Goal: Complete application form: Complete application form

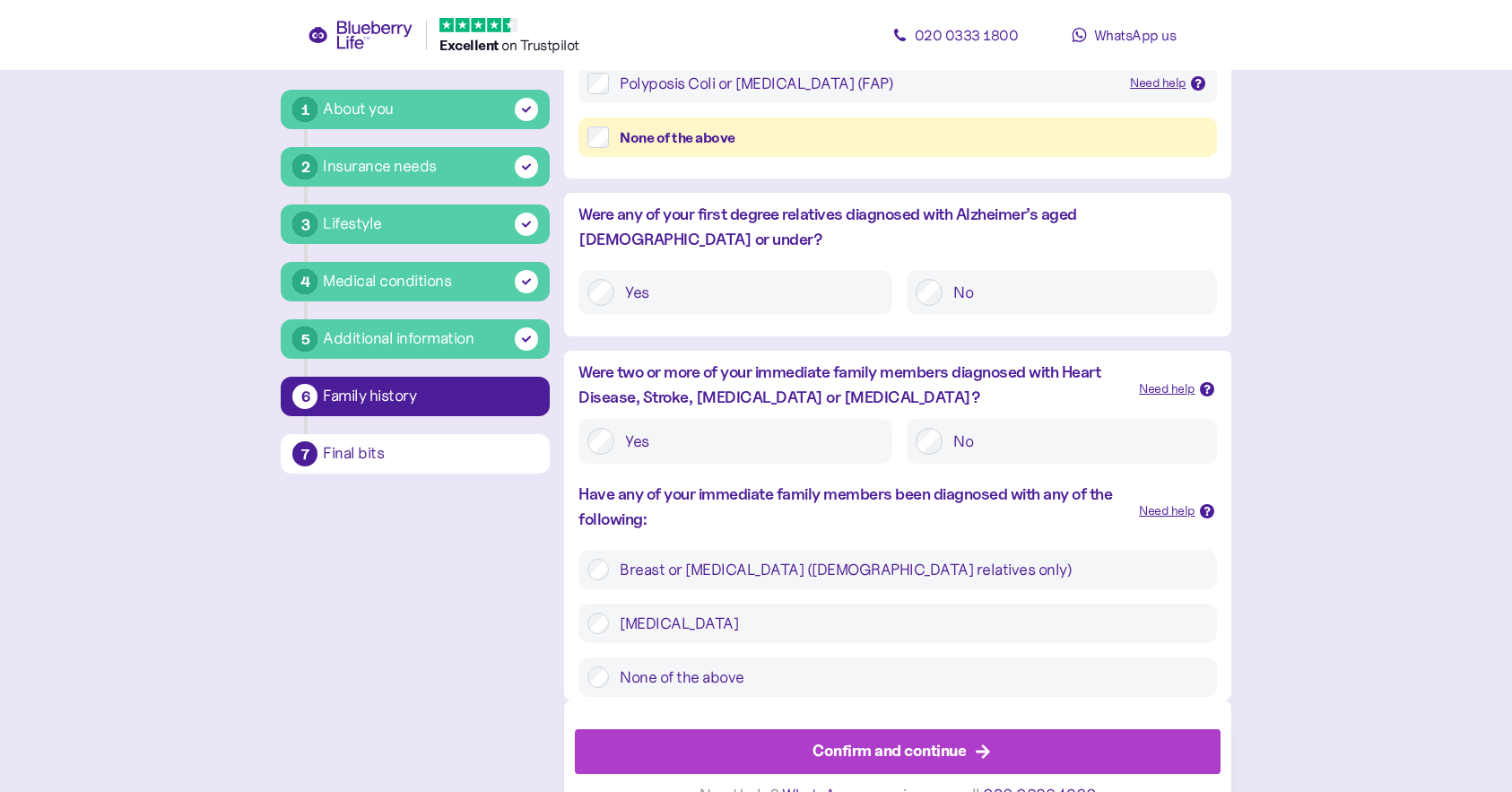
scroll to position [575, 0]
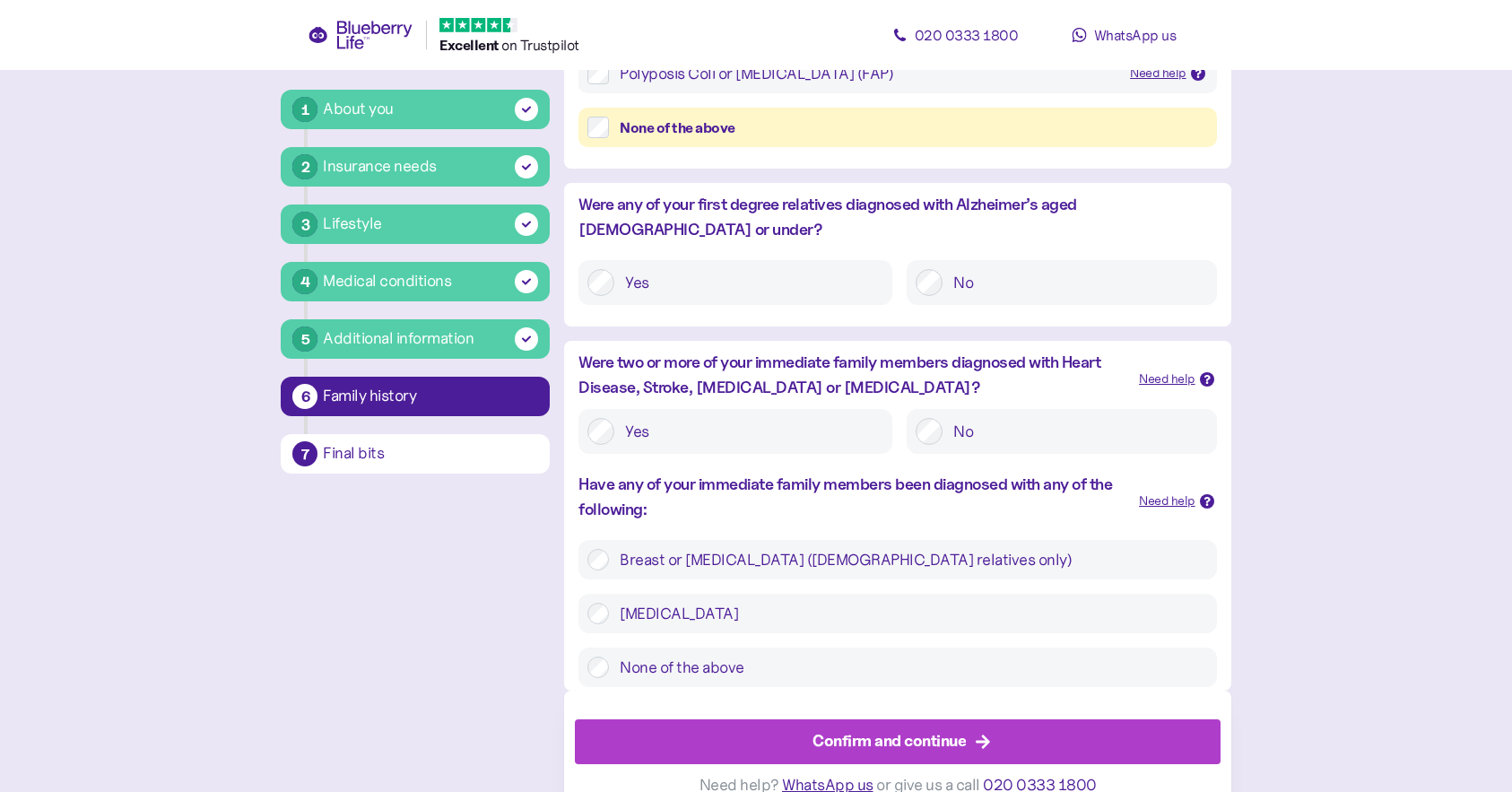
click at [710, 657] on label "None of the above" at bounding box center [908, 667] width 598 height 22
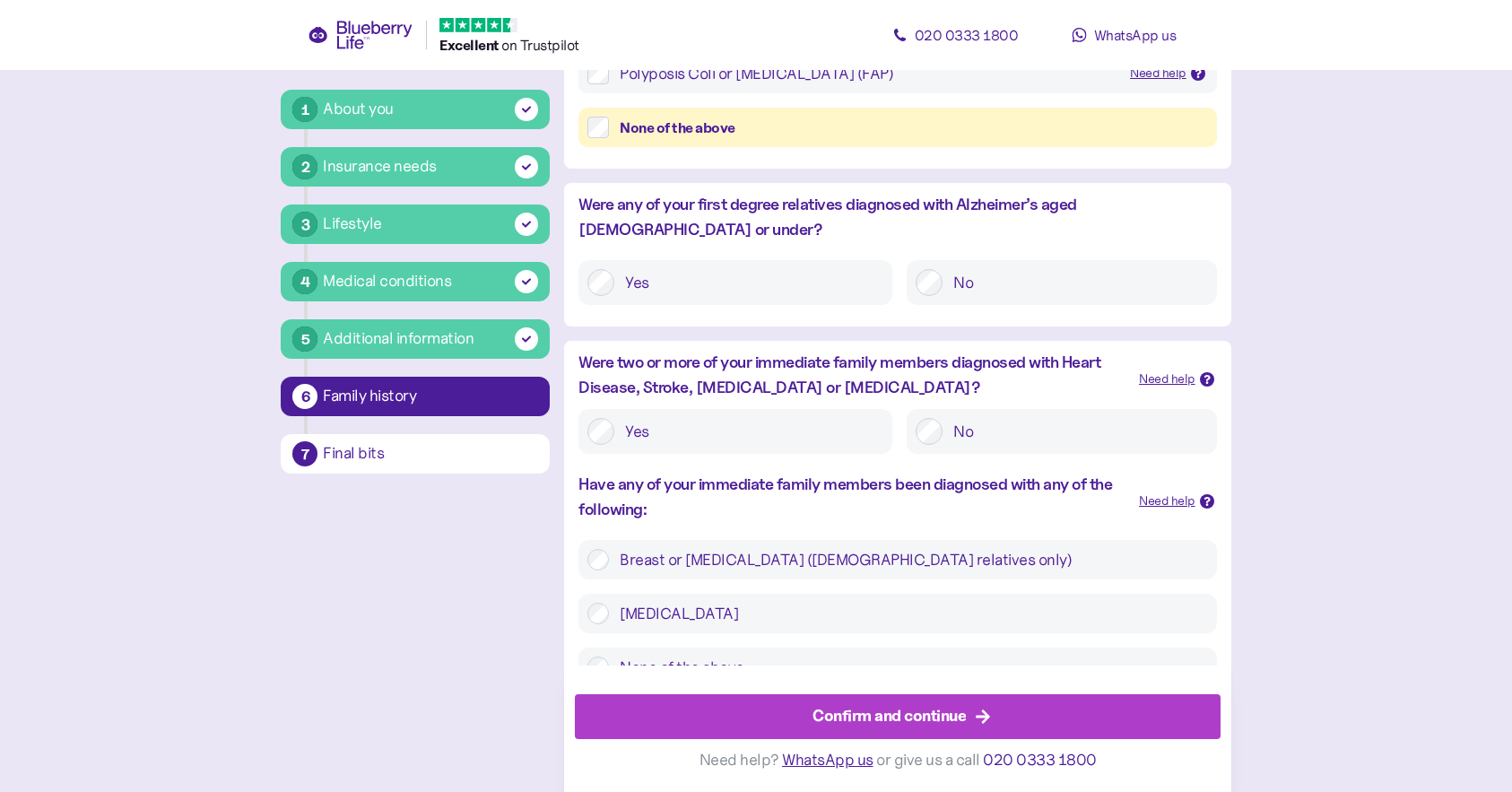
click at [889, 705] on div "Confirm and continue" at bounding box center [889, 716] width 153 height 24
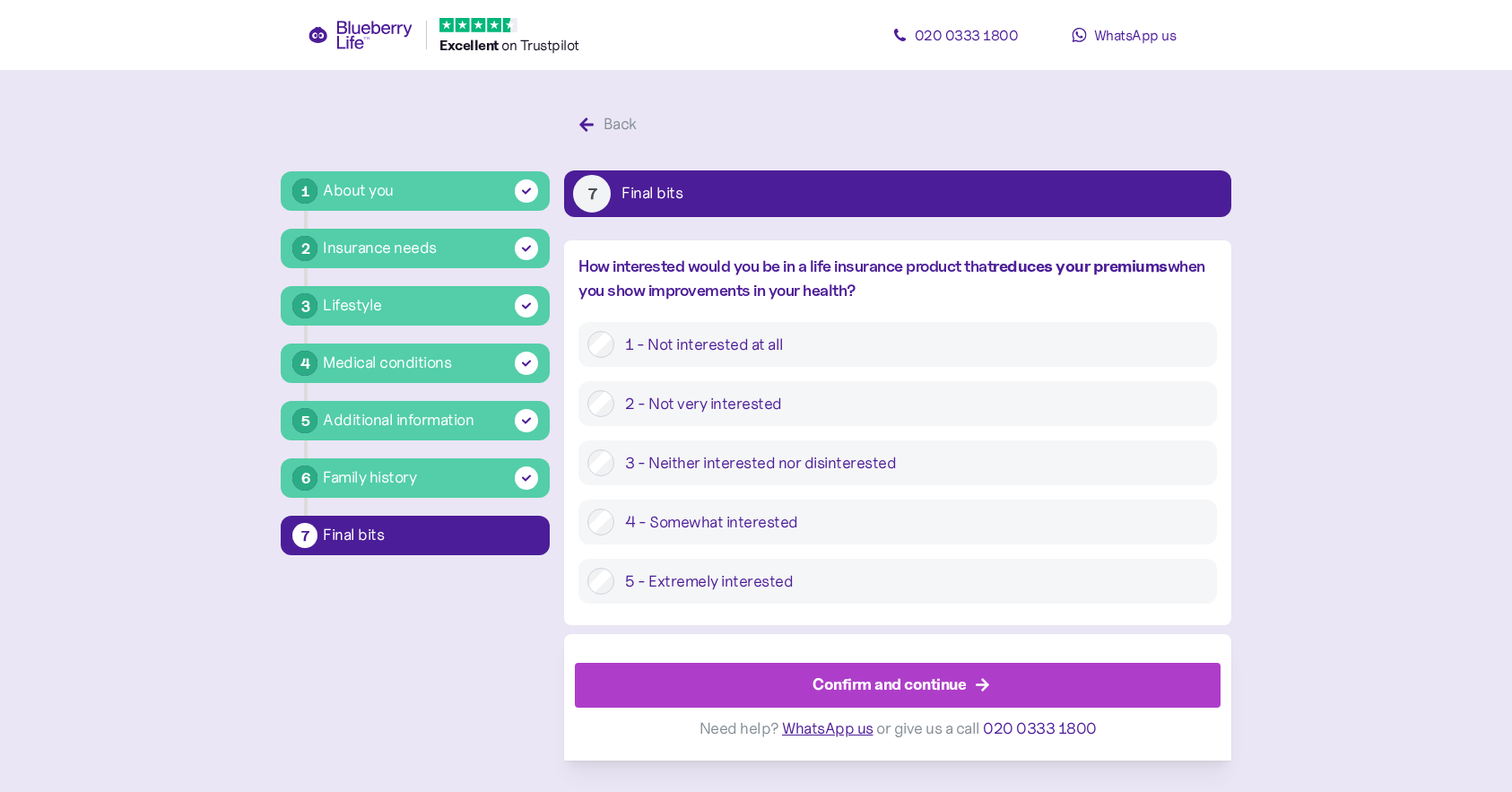
click at [442, 360] on div "Medical conditions" at bounding box center [387, 363] width 129 height 24
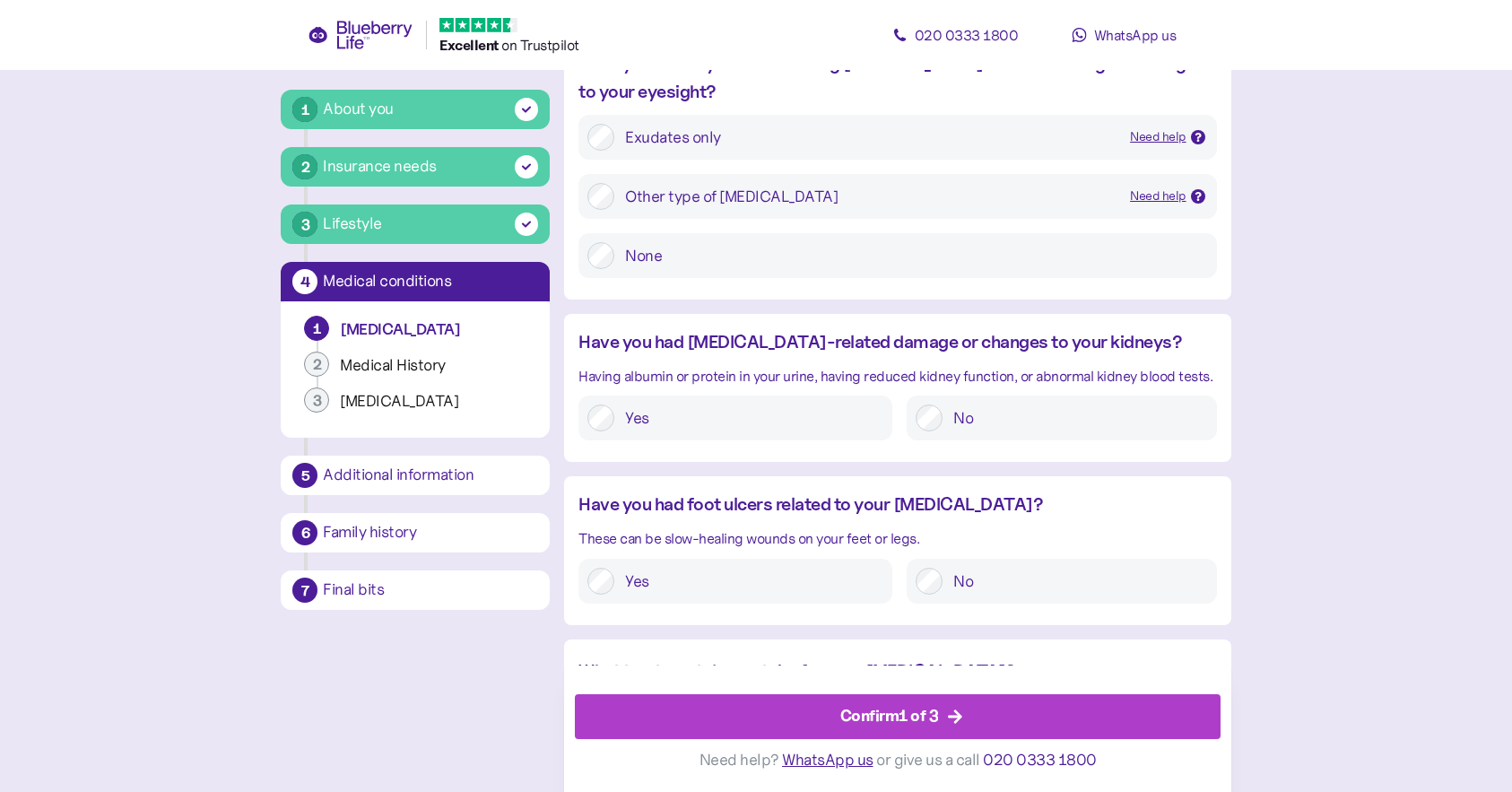
scroll to position [1992, 0]
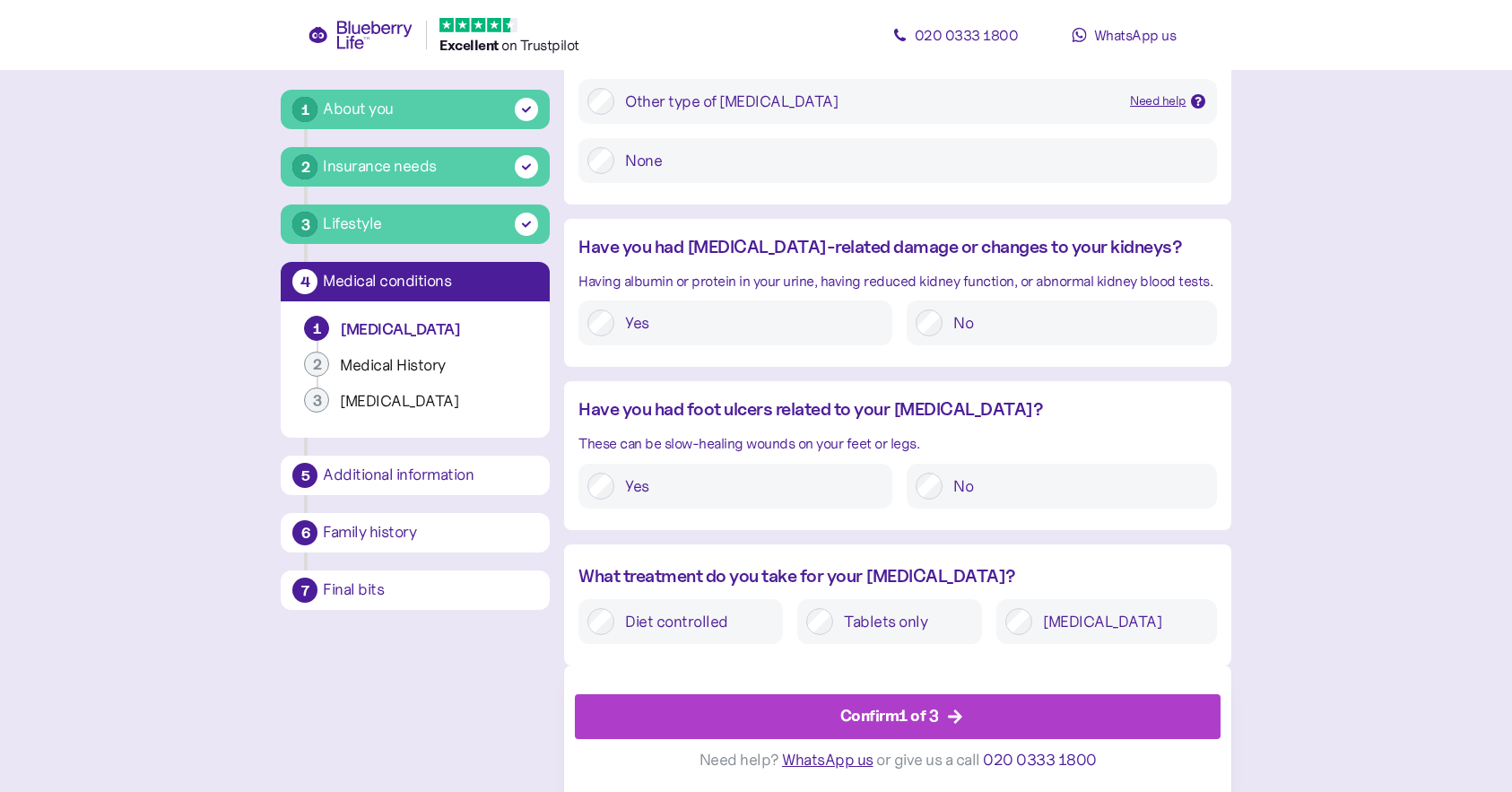
click at [418, 362] on div "Medical History" at bounding box center [433, 365] width 187 height 21
click at [921, 703] on span "Confirm 1 of 3" at bounding box center [890, 717] width 99 height 43
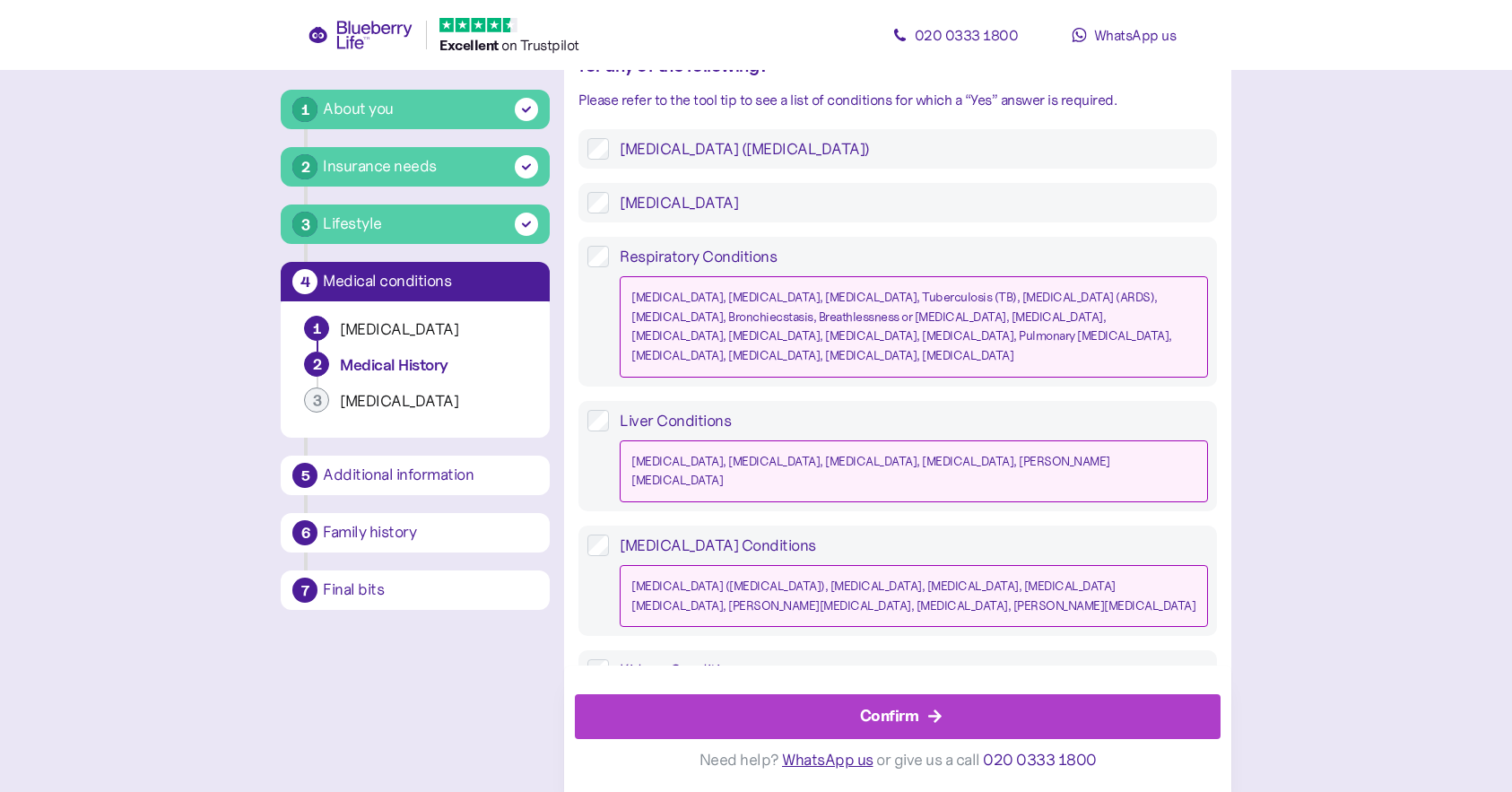
scroll to position [1641, 0]
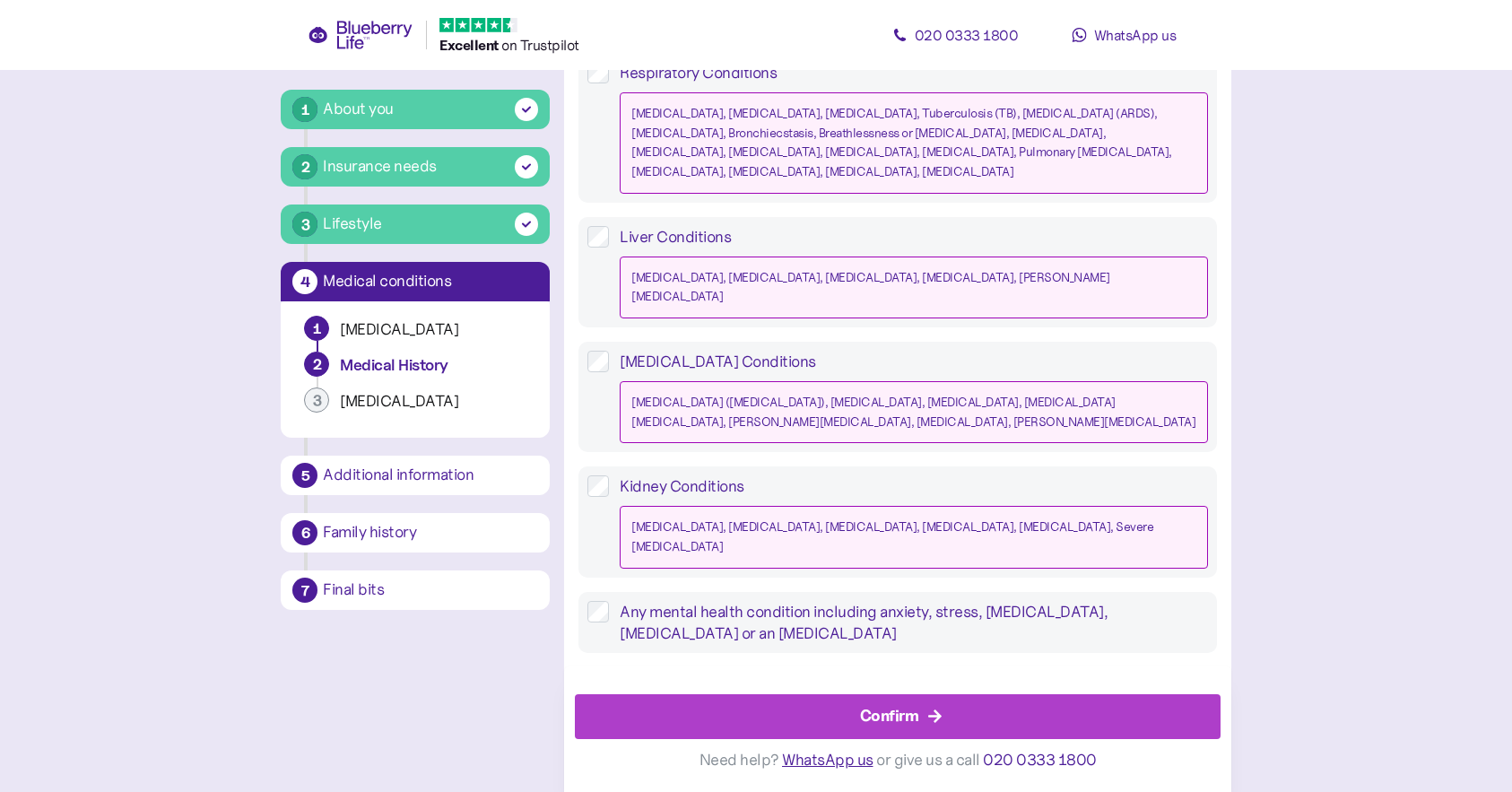
click at [886, 703] on span "Confirm" at bounding box center [890, 717] width 59 height 43
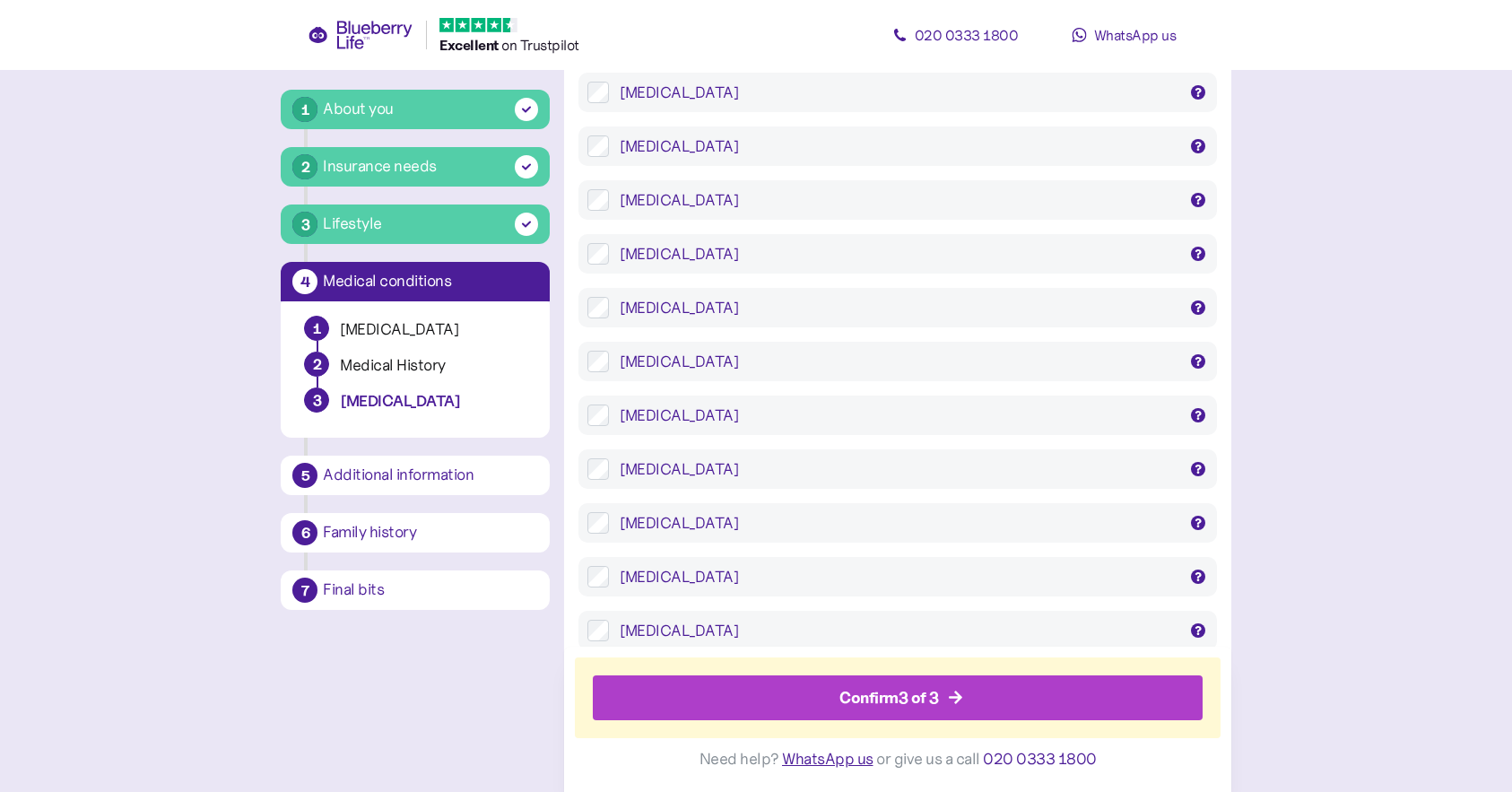
scroll to position [1970, 0]
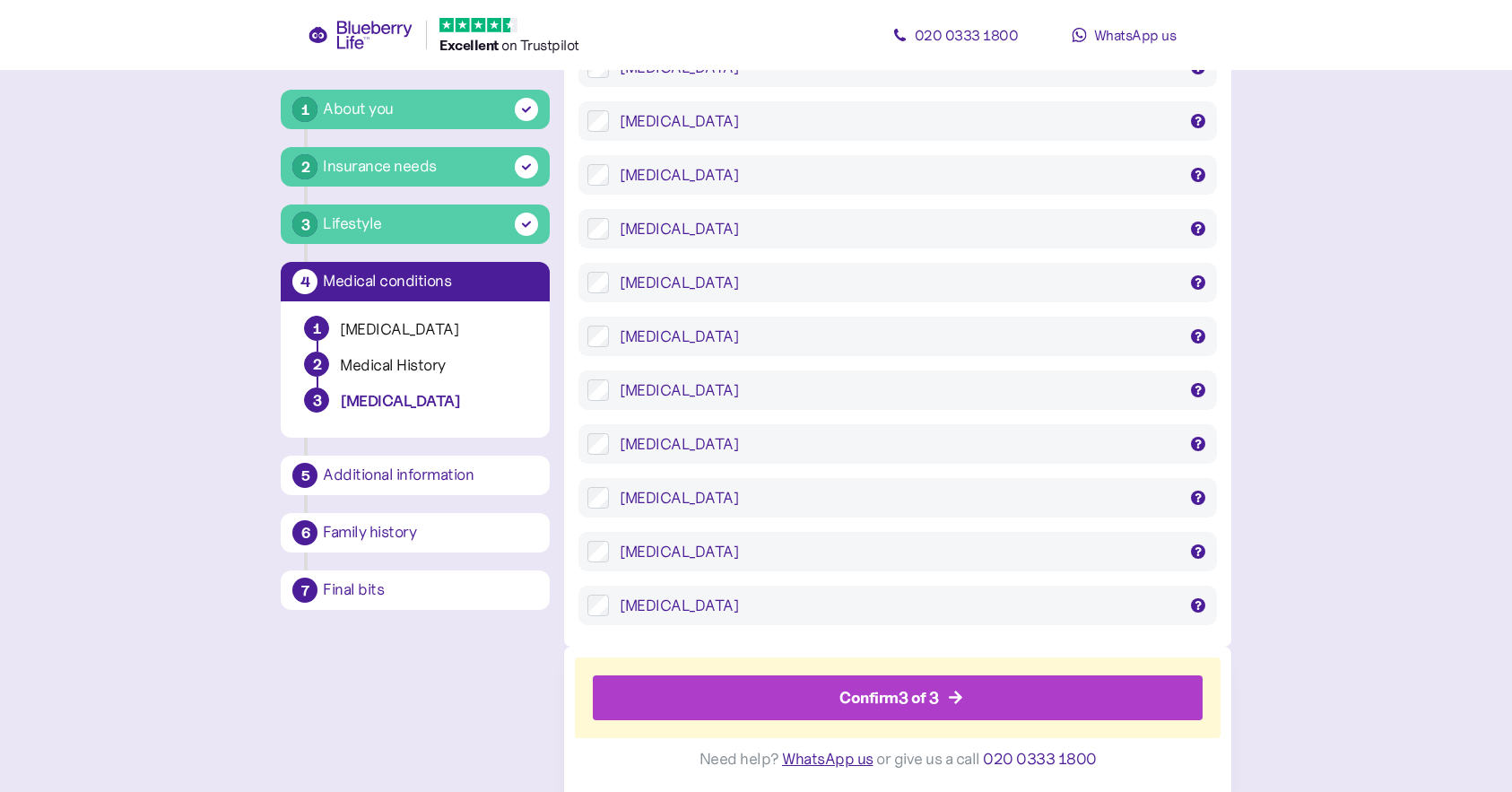
click at [894, 699] on div "Confirm 3 of 3" at bounding box center [890, 698] width 99 height 24
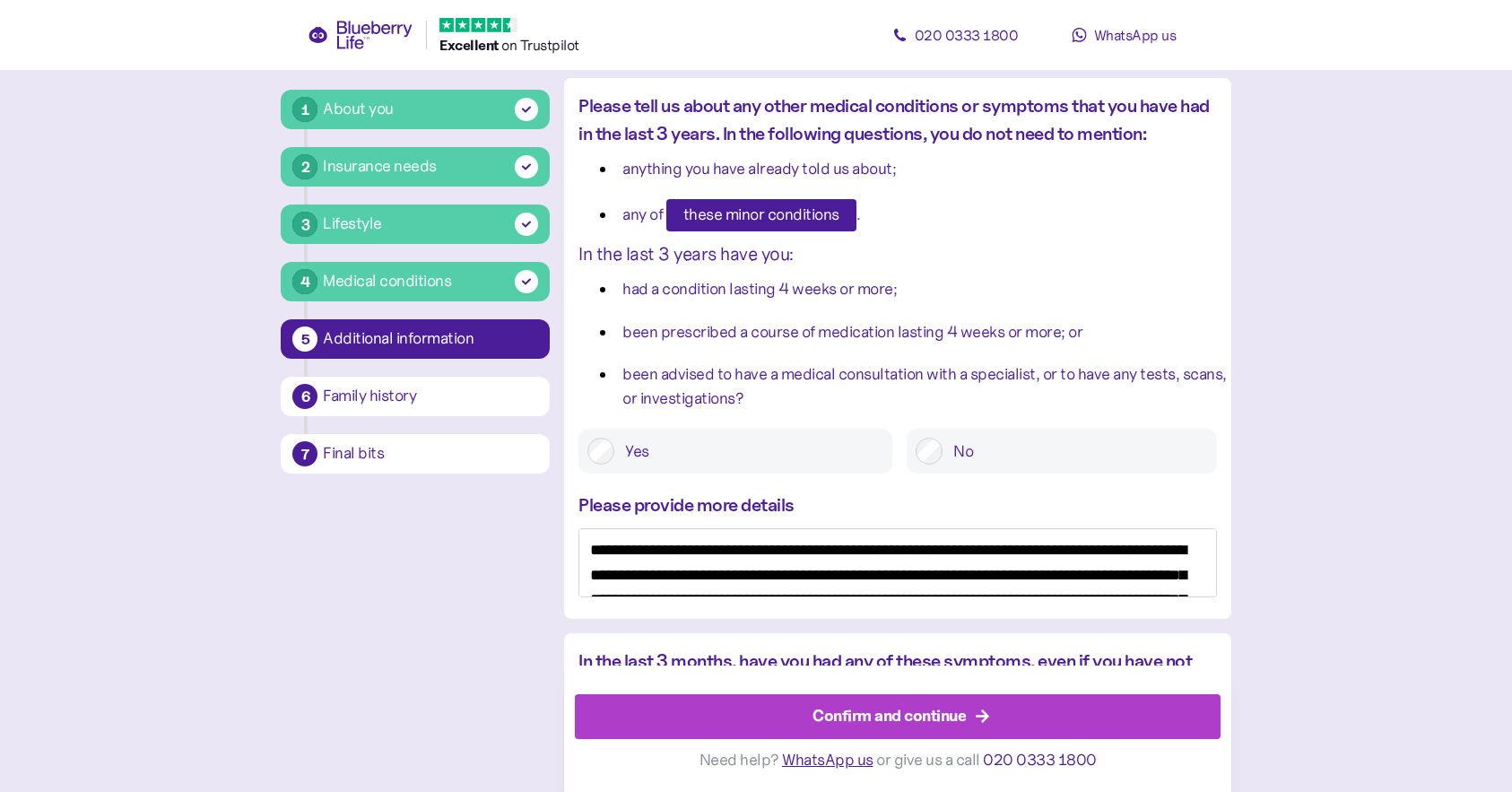
scroll to position [155, 0]
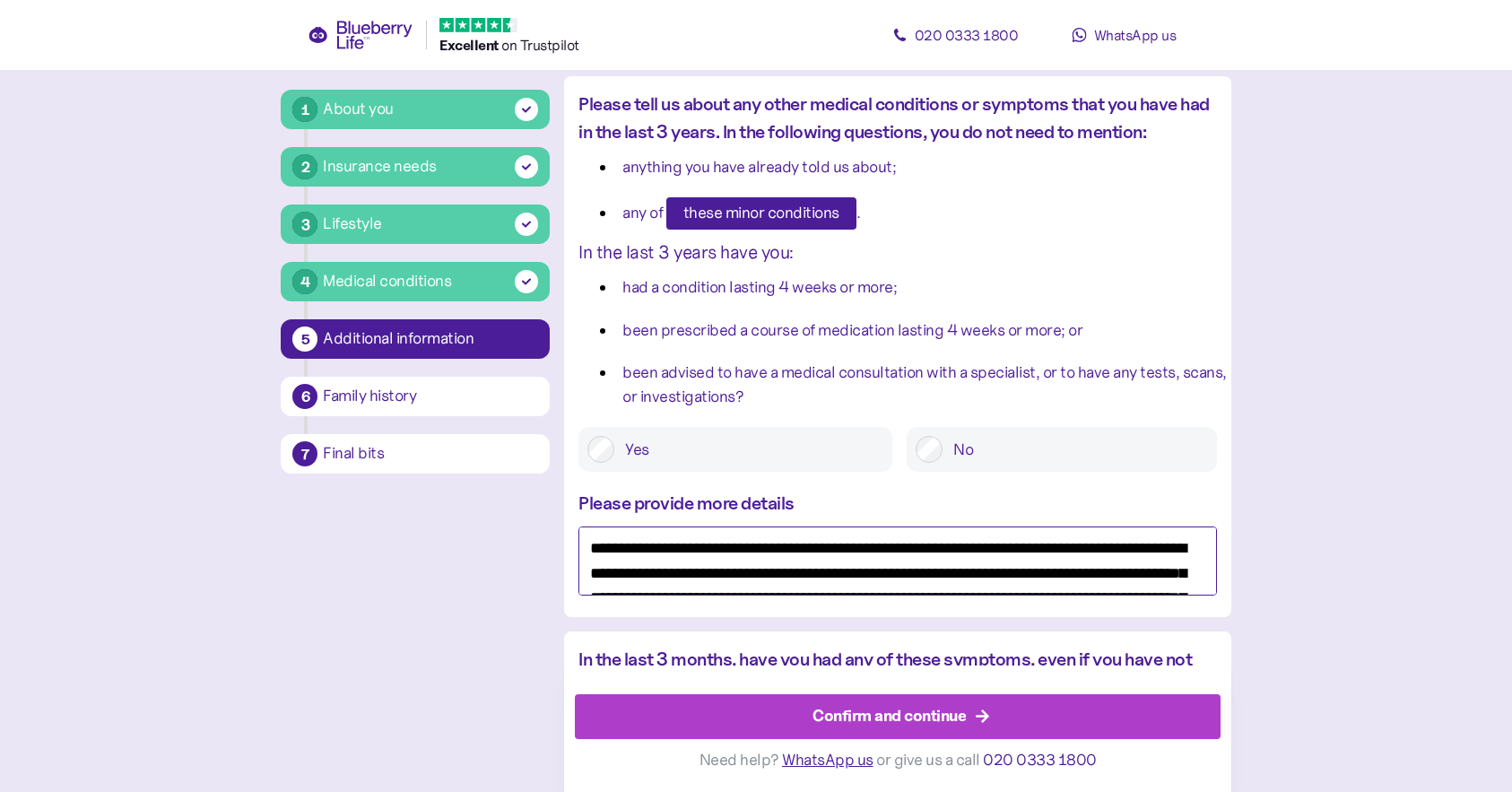
click at [940, 544] on textarea "**********" at bounding box center [897, 561] width 638 height 69
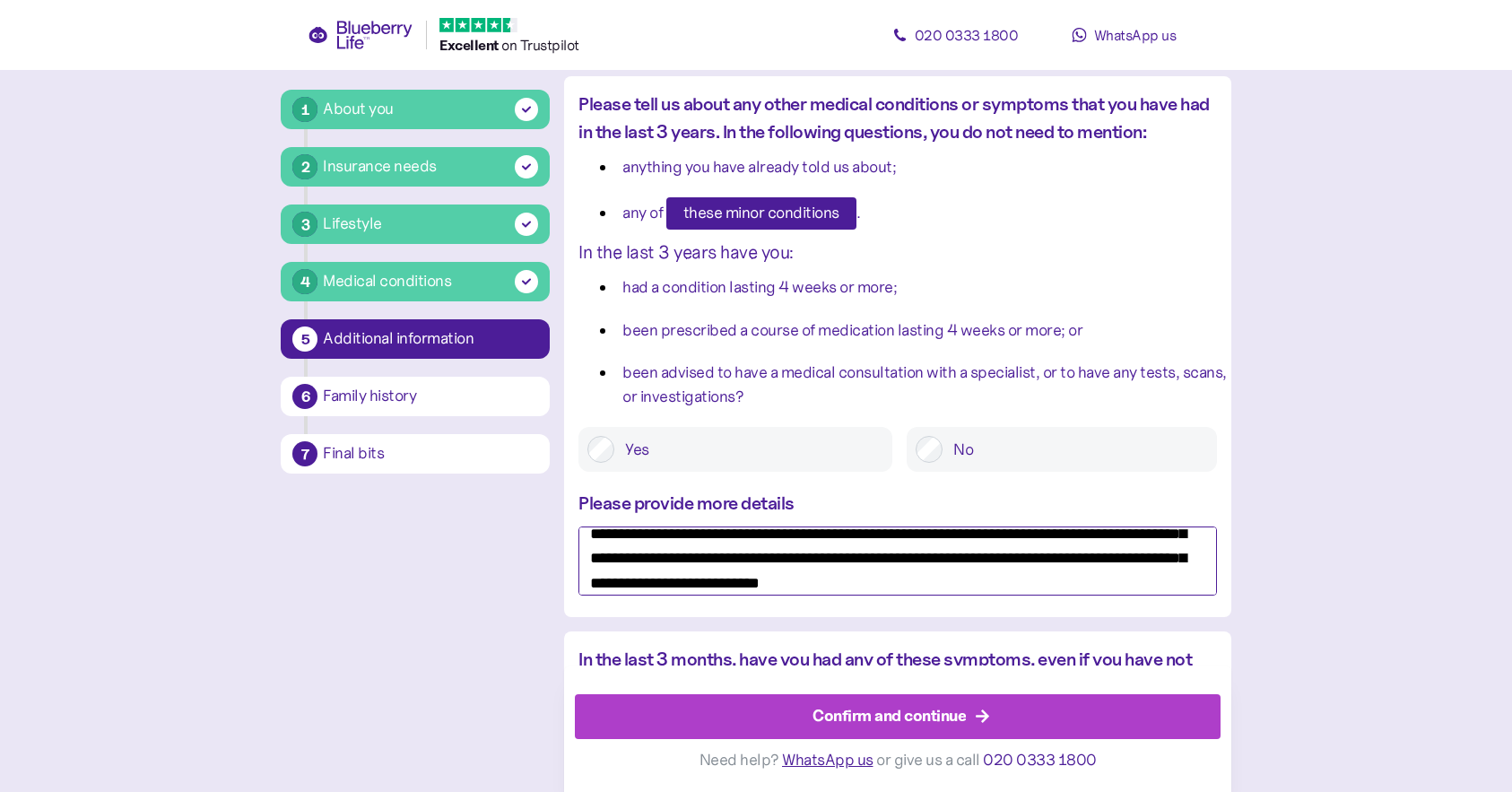
scroll to position [98, 0]
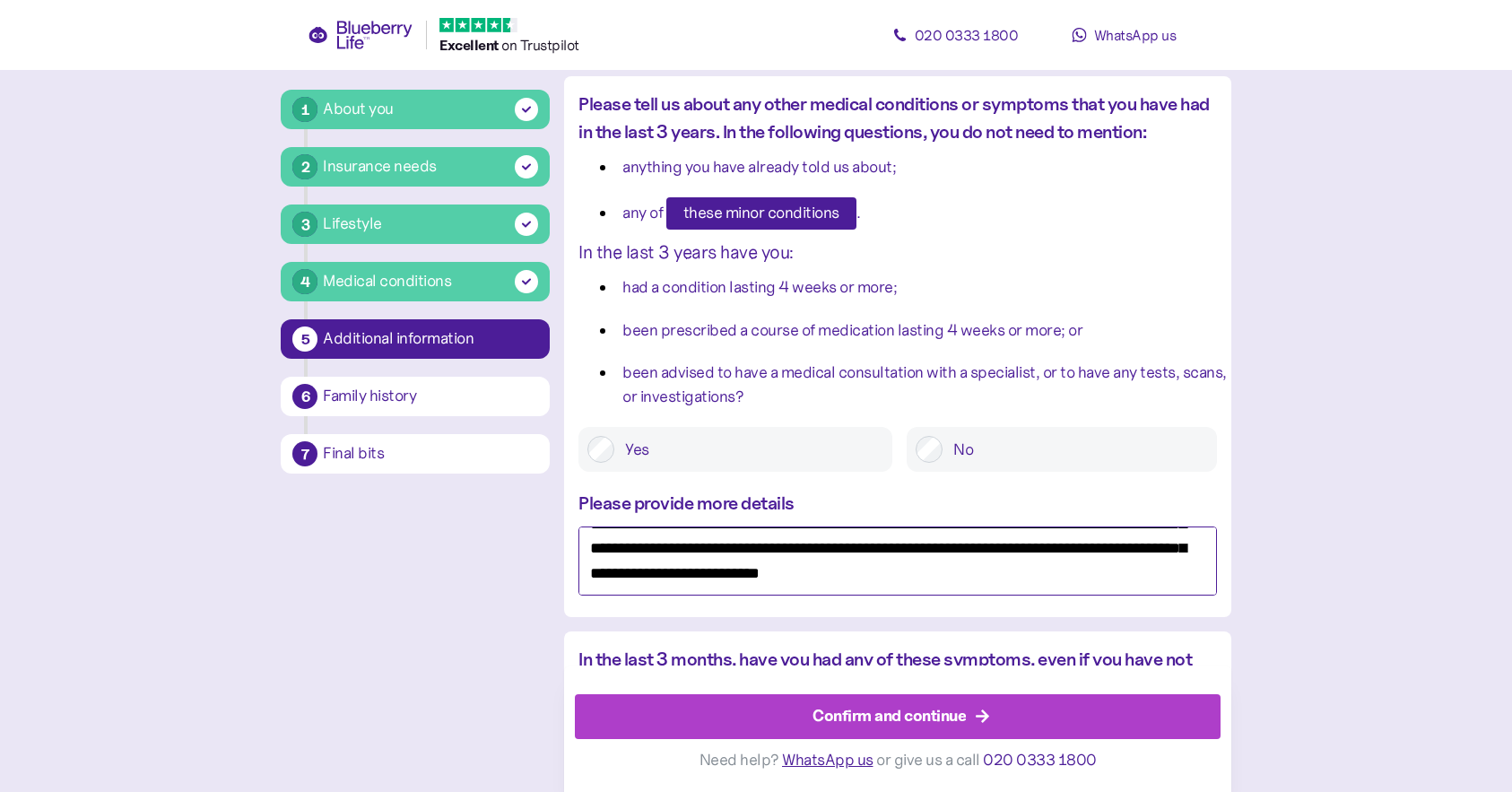
drag, startPoint x: 1036, startPoint y: 569, endPoint x: 1115, endPoint y: 601, distance: 85.2
click at [1115, 601] on div "**********" at bounding box center [897, 552] width 666 height 124
paste textarea
drag, startPoint x: 863, startPoint y: 572, endPoint x: 537, endPoint y: 577, distance: 326.0
click at [537, 577] on div "1 About you 2 Insurance needs 3 Lifestyle 4 Medical conditions 5 Additional inf…" at bounding box center [756, 696] width 950 height 1493
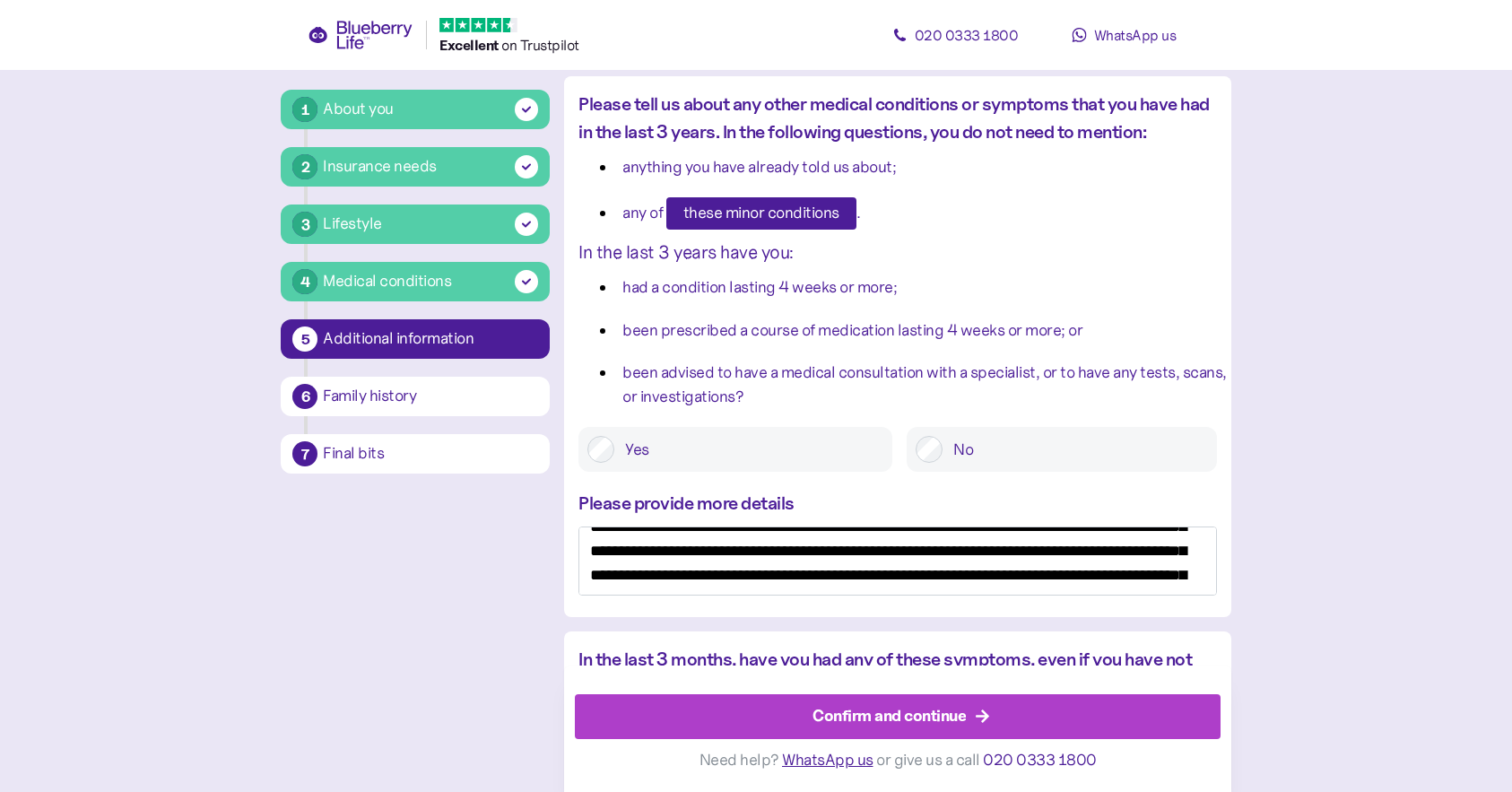
scroll to position [51, 0]
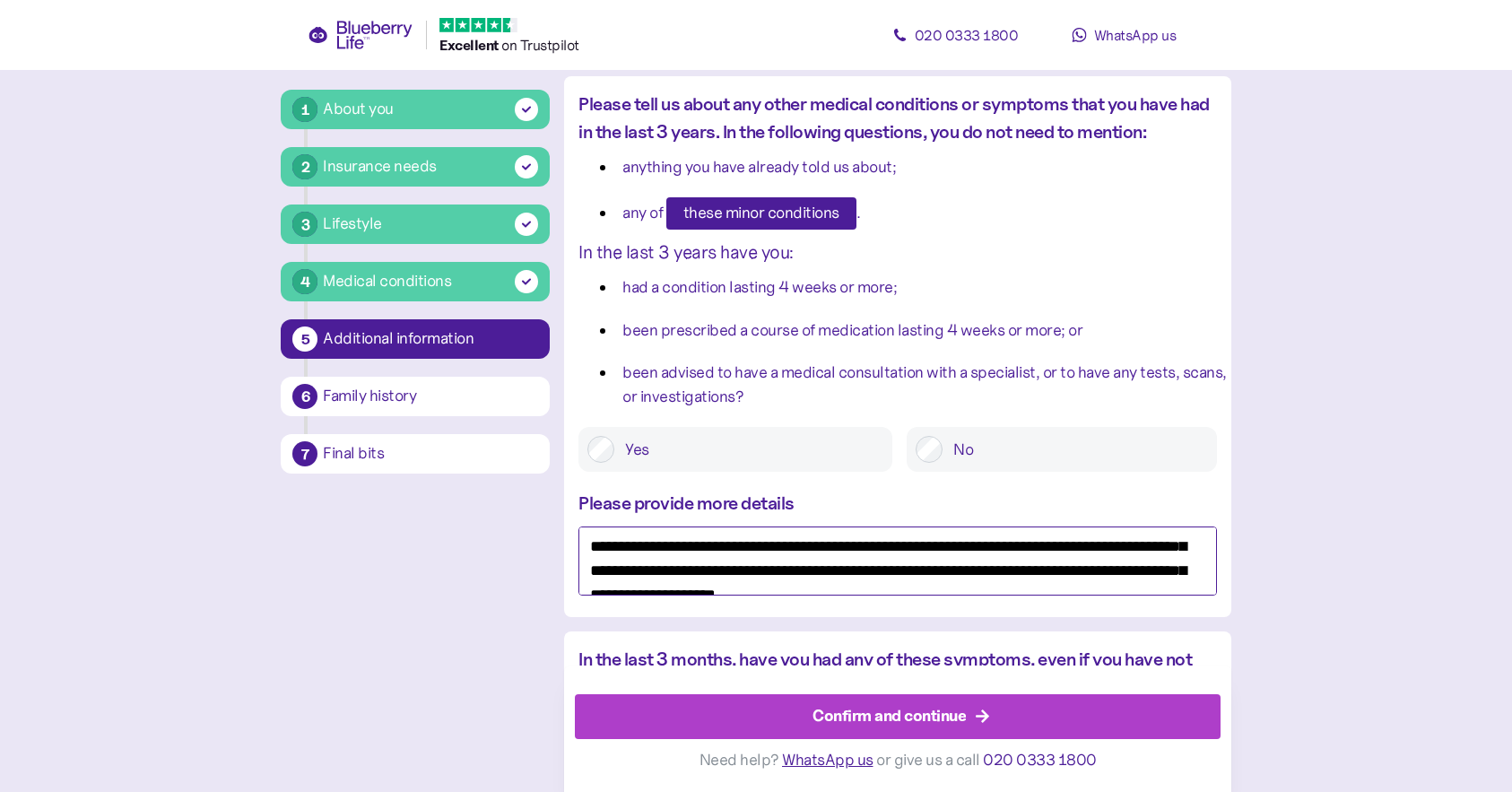
drag, startPoint x: 1079, startPoint y: 546, endPoint x: 1000, endPoint y: 598, distance: 94.6
click at [1079, 546] on textarea "**********" at bounding box center [897, 561] width 638 height 69
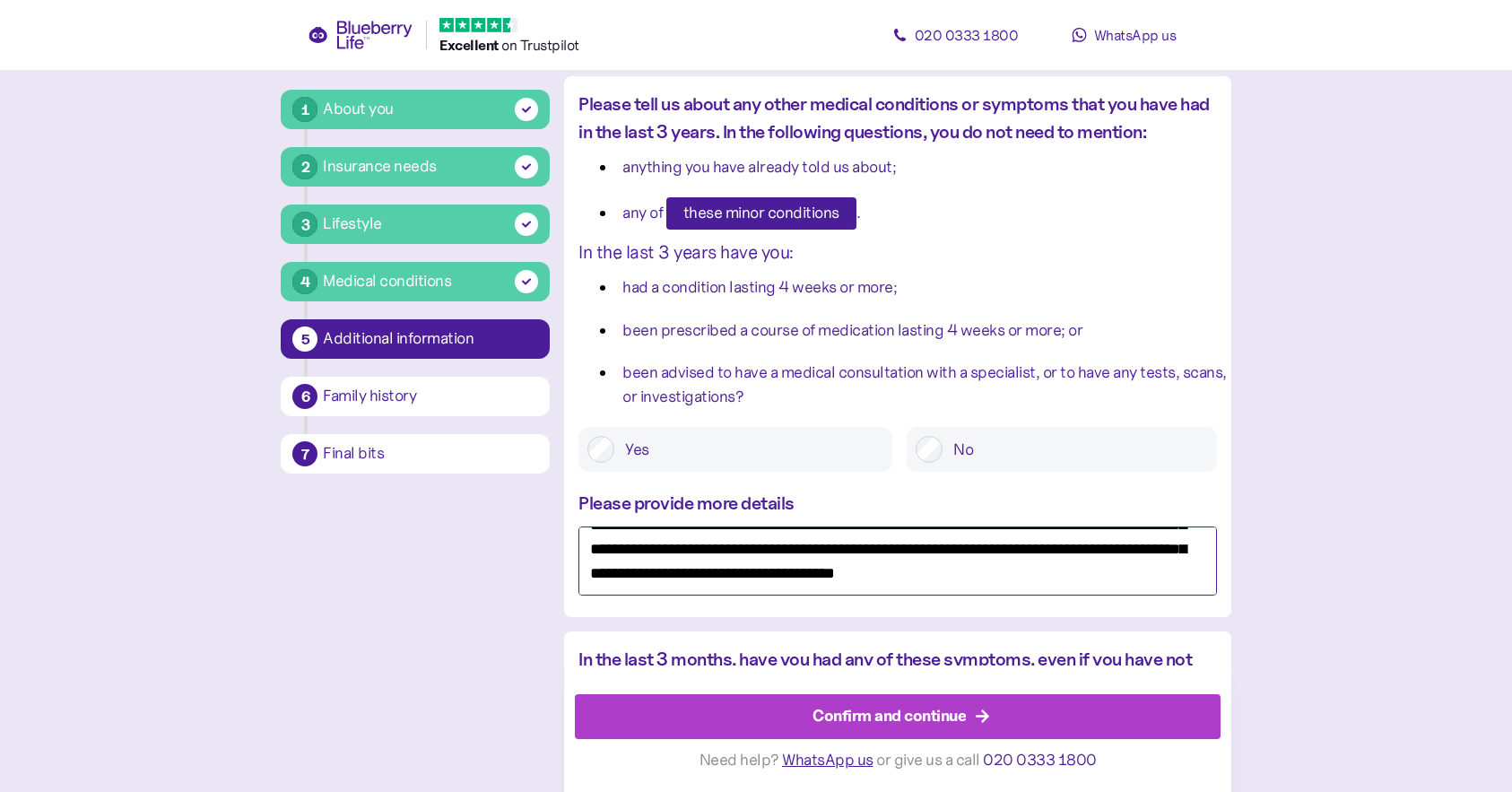
click at [1201, 572] on textarea "**********" at bounding box center [897, 561] width 638 height 69
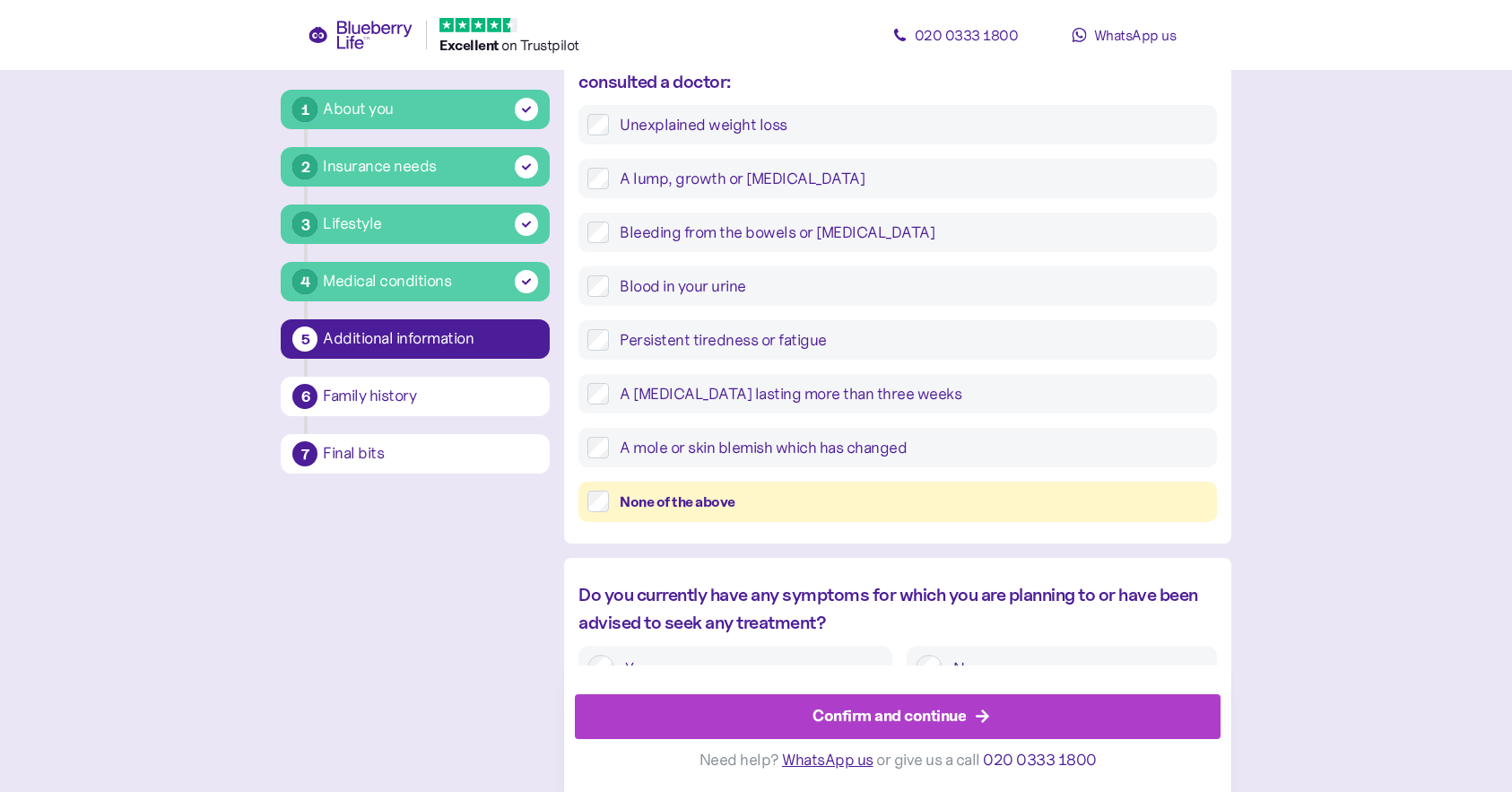
scroll to position [807, 0]
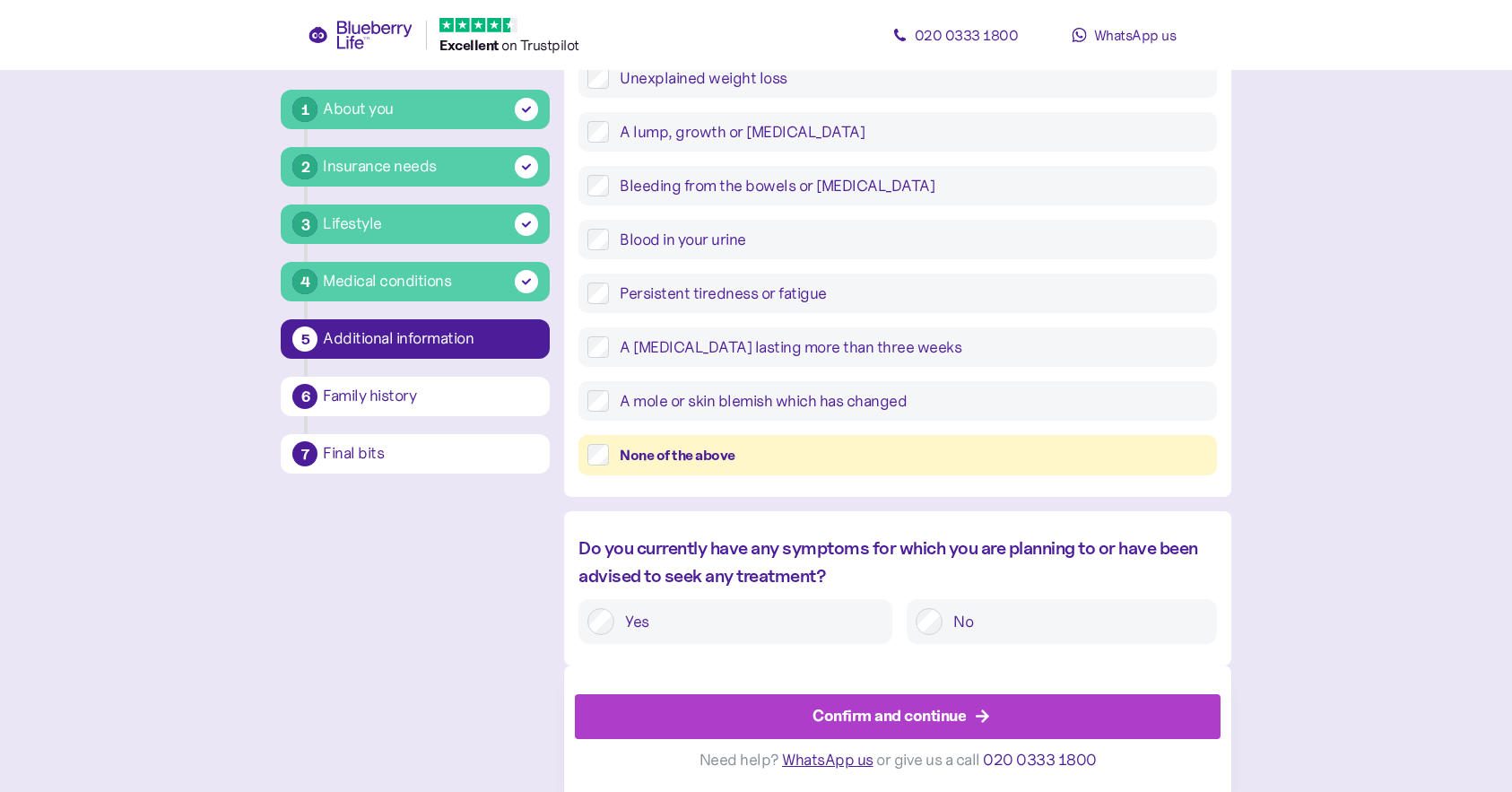
type textarea "**********"
click at [934, 707] on div "Confirm and continue" at bounding box center [889, 716] width 153 height 24
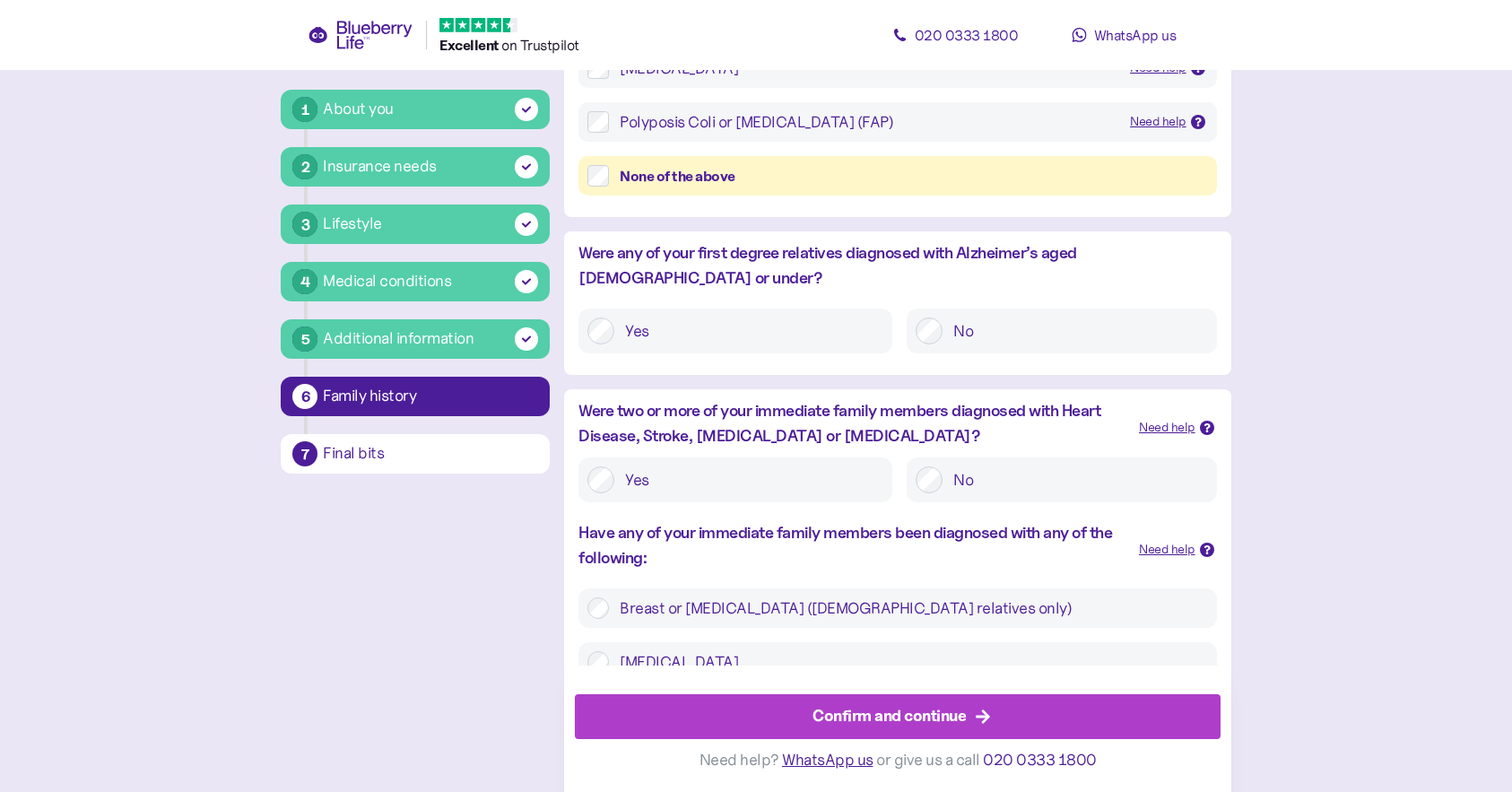
scroll to position [575, 0]
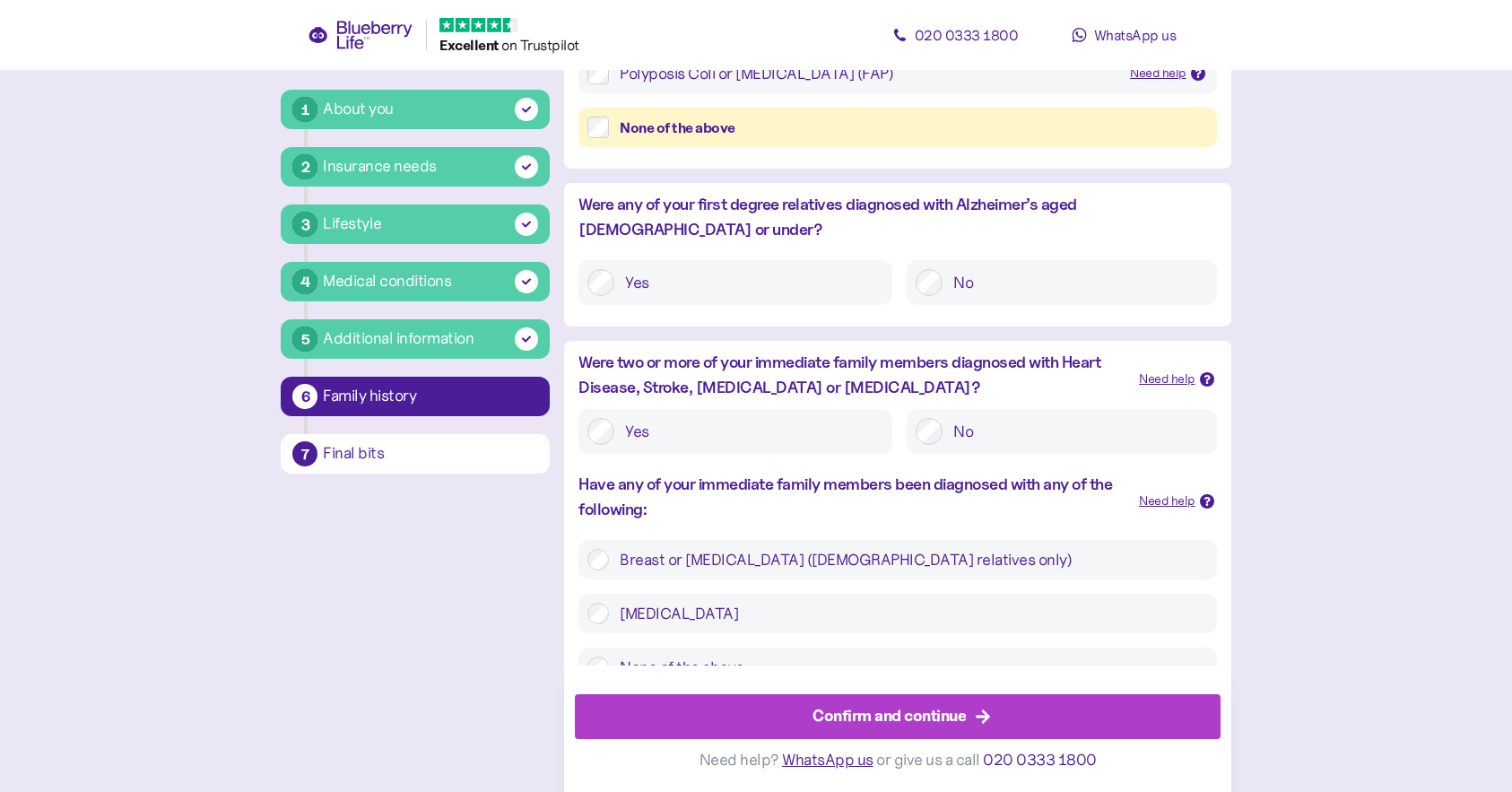
click at [893, 712] on div "Confirm and continue" at bounding box center [889, 716] width 153 height 24
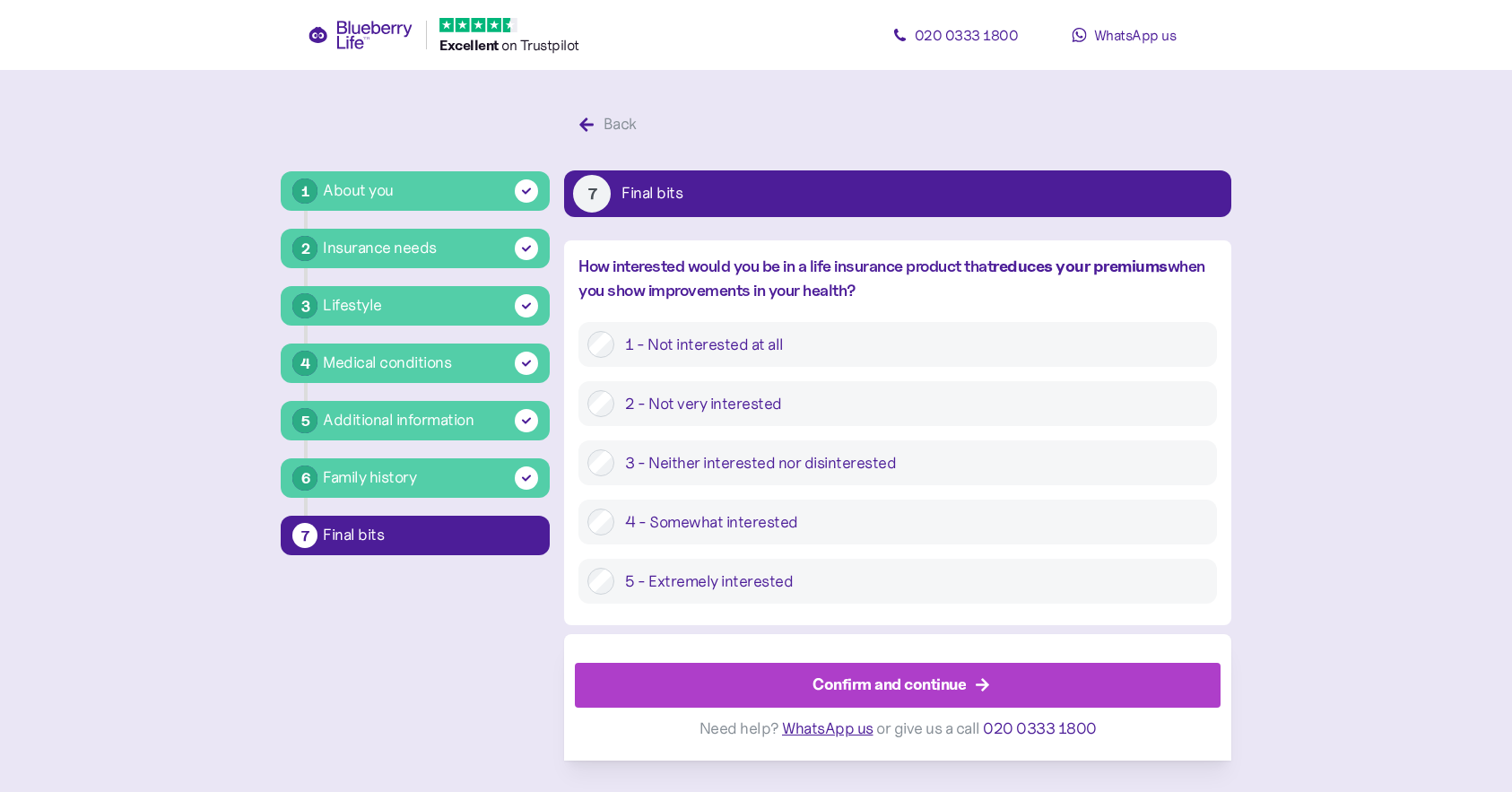
click at [862, 679] on div "Confirm and continue" at bounding box center [889, 685] width 153 height 24
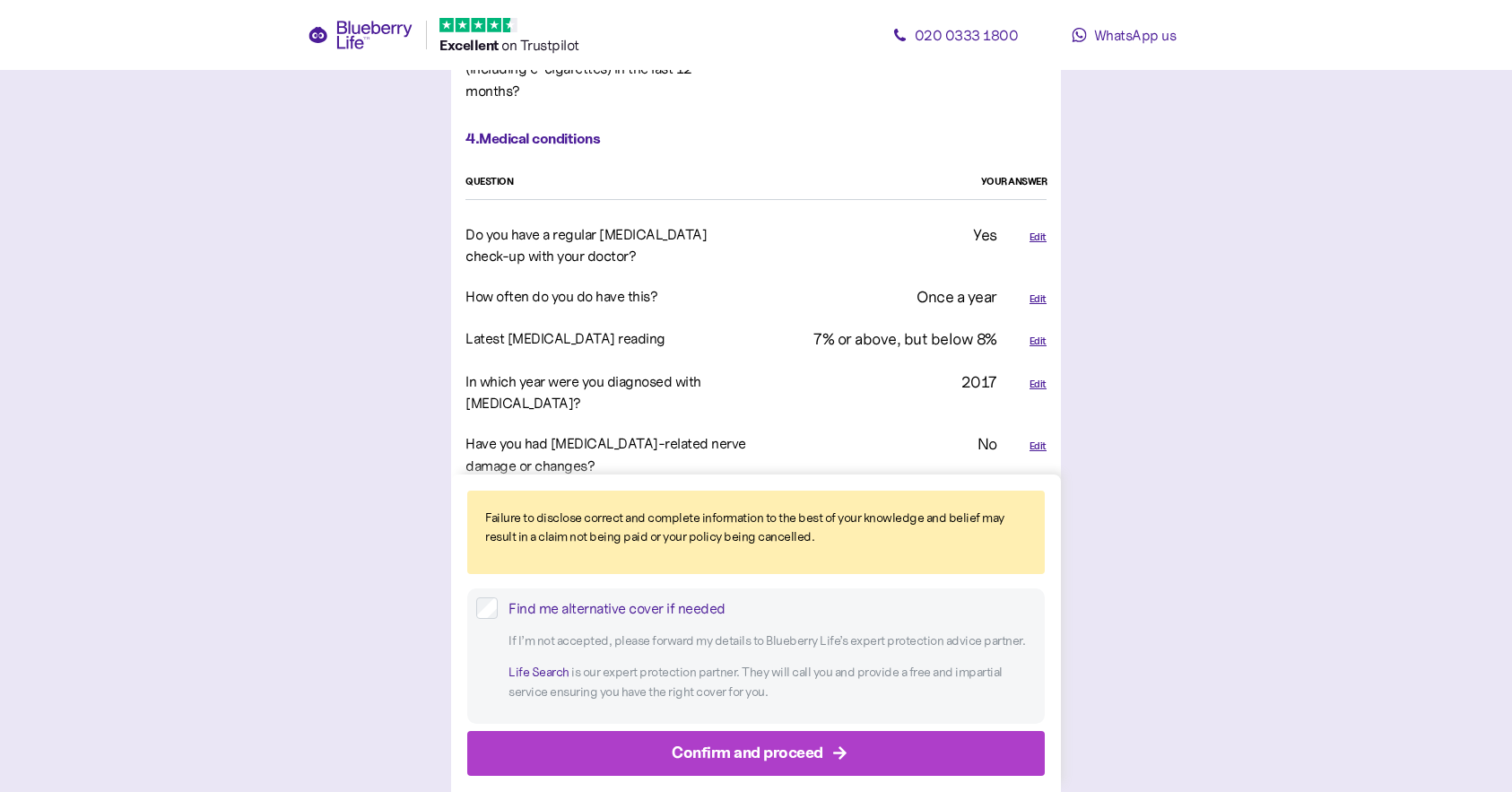
scroll to position [1985, 0]
click at [1037, 375] on div "Edit" at bounding box center [1038, 383] width 17 height 15
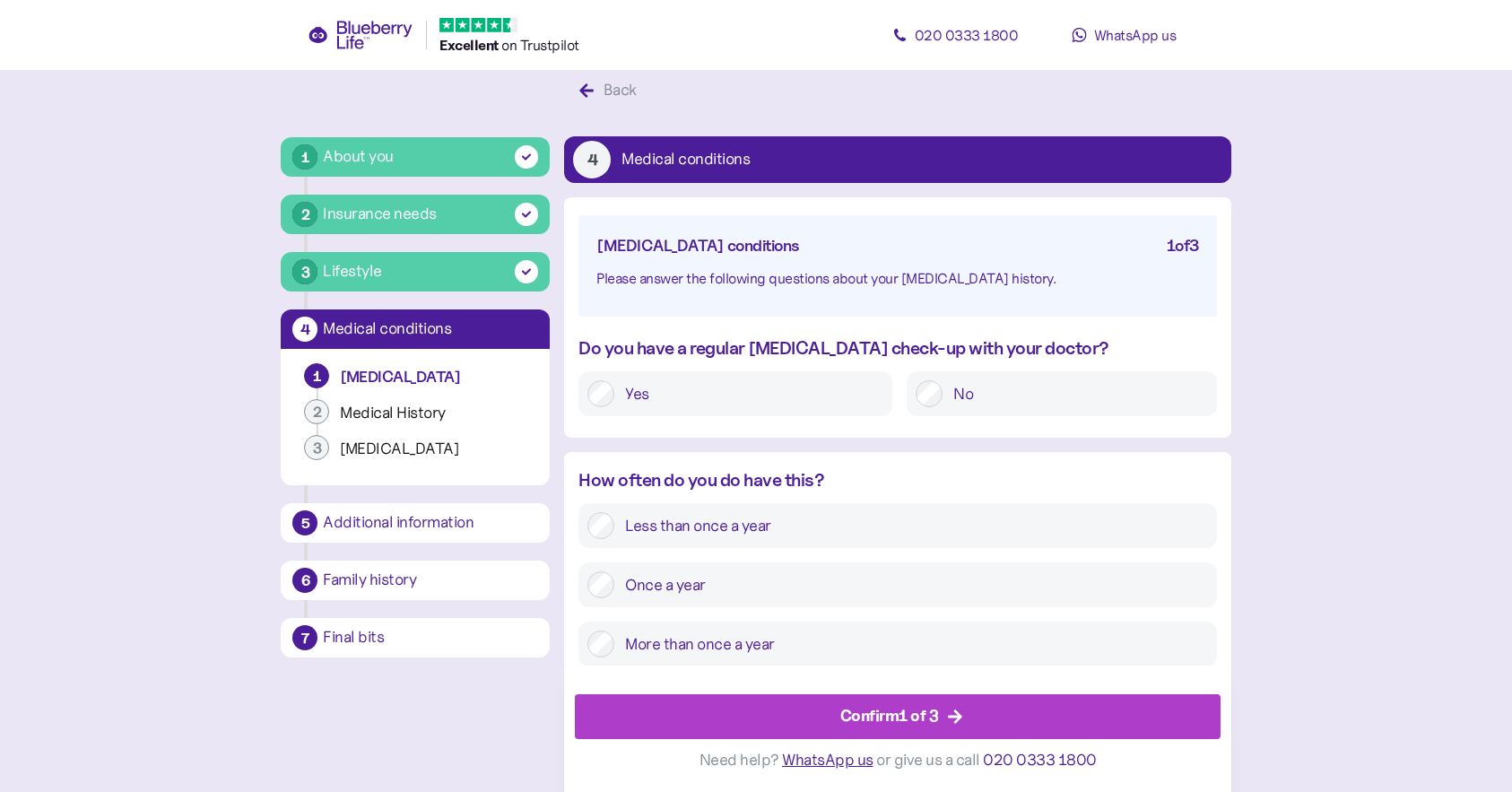
scroll to position [1525, 0]
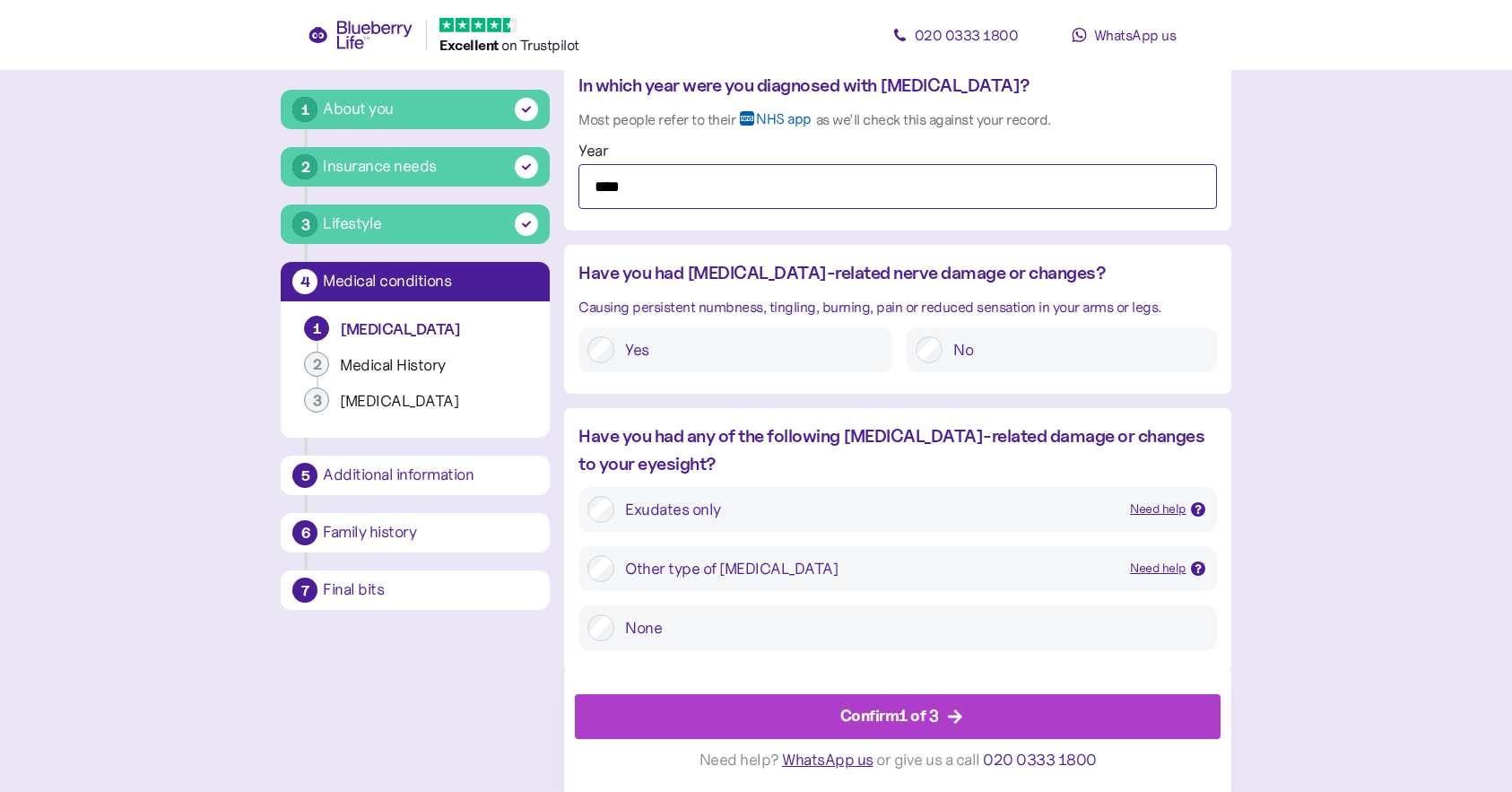
click at [618, 175] on input "****" at bounding box center [897, 187] width 638 height 45
click at [619, 185] on input "****" at bounding box center [897, 187] width 638 height 45
type input "****"
click at [889, 718] on div "Confirm 1 of 3" at bounding box center [890, 716] width 99 height 24
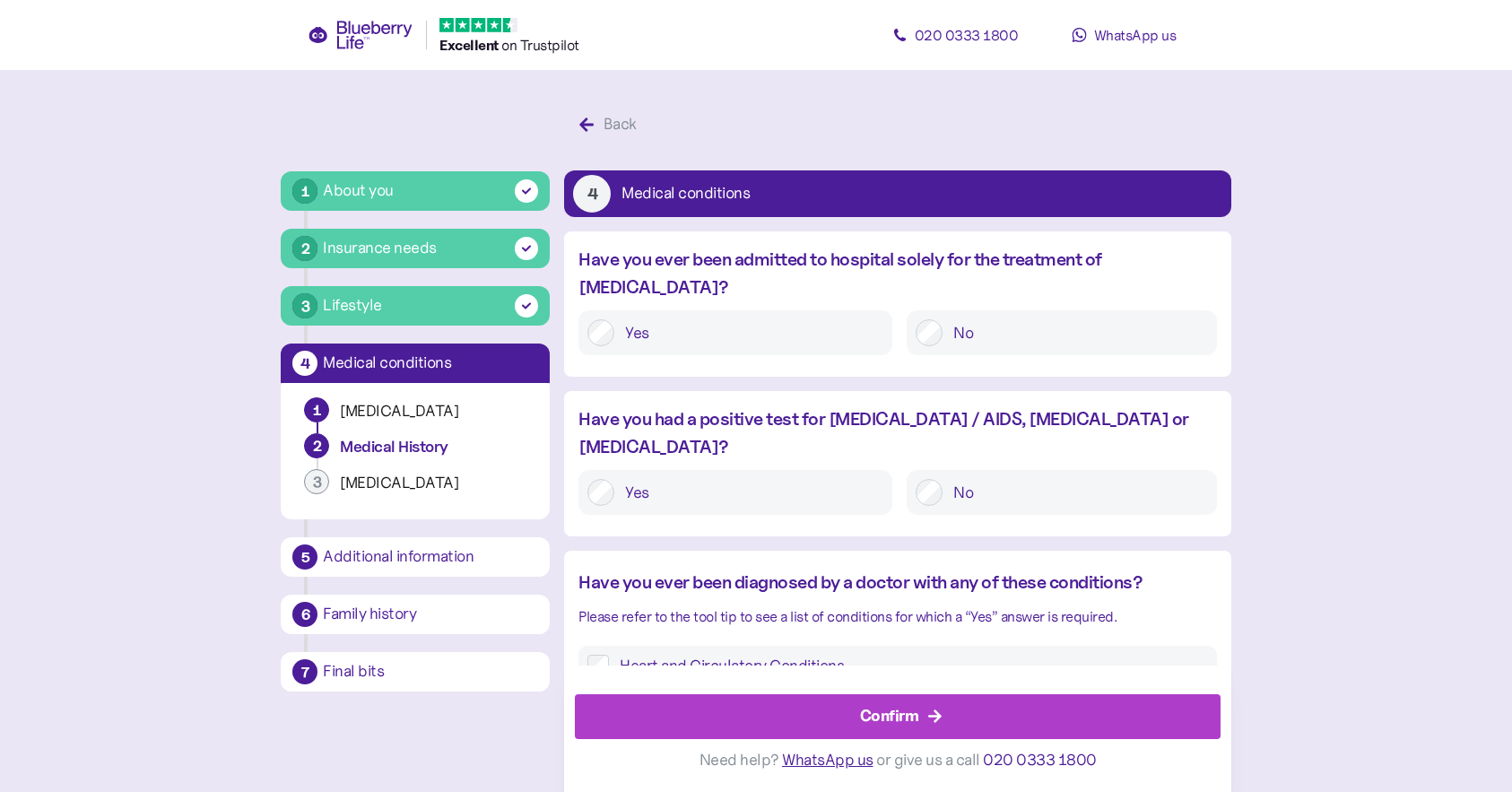
click at [889, 718] on div "Confirm" at bounding box center [890, 716] width 59 height 24
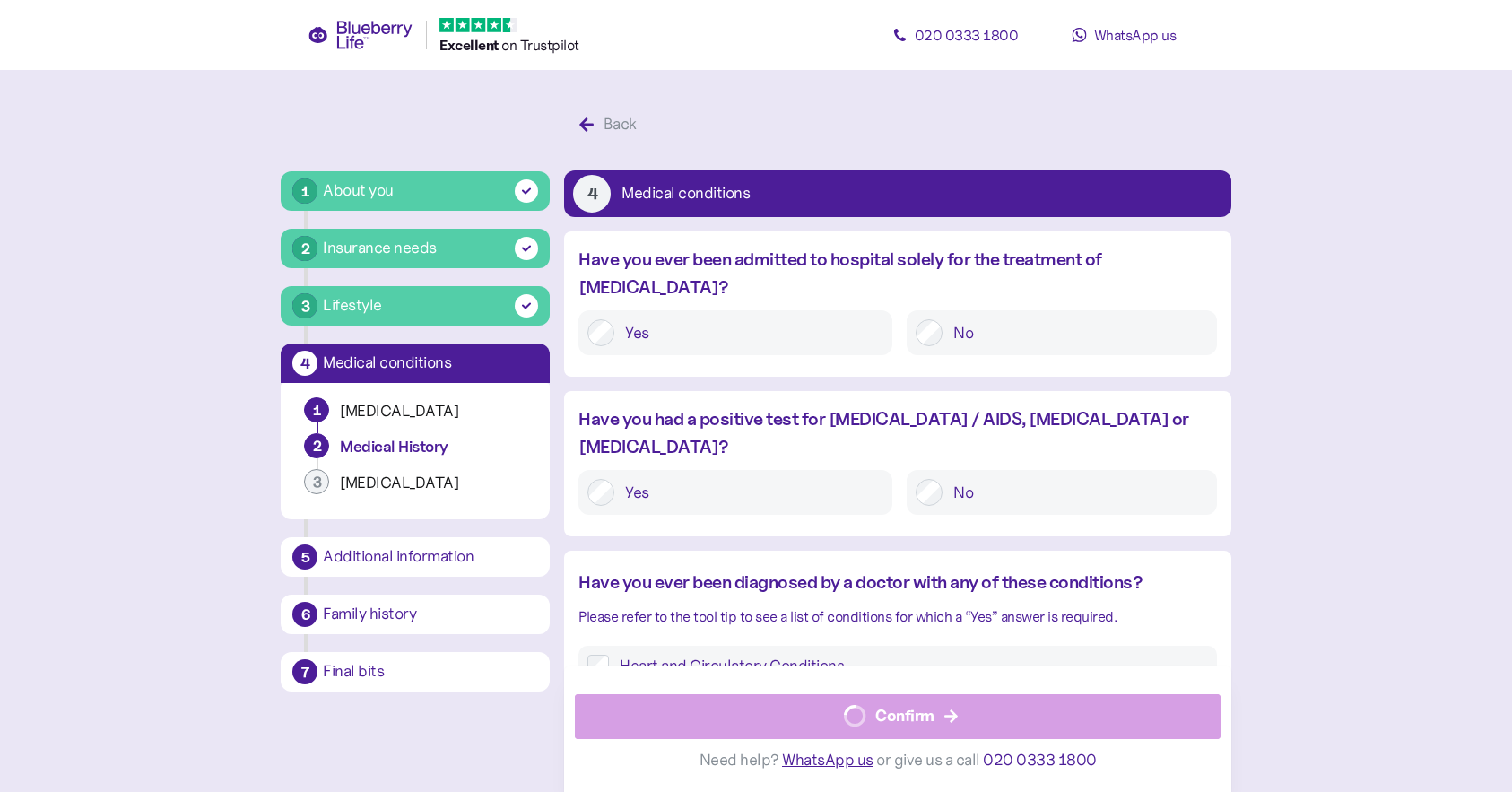
scroll to position [34, 0]
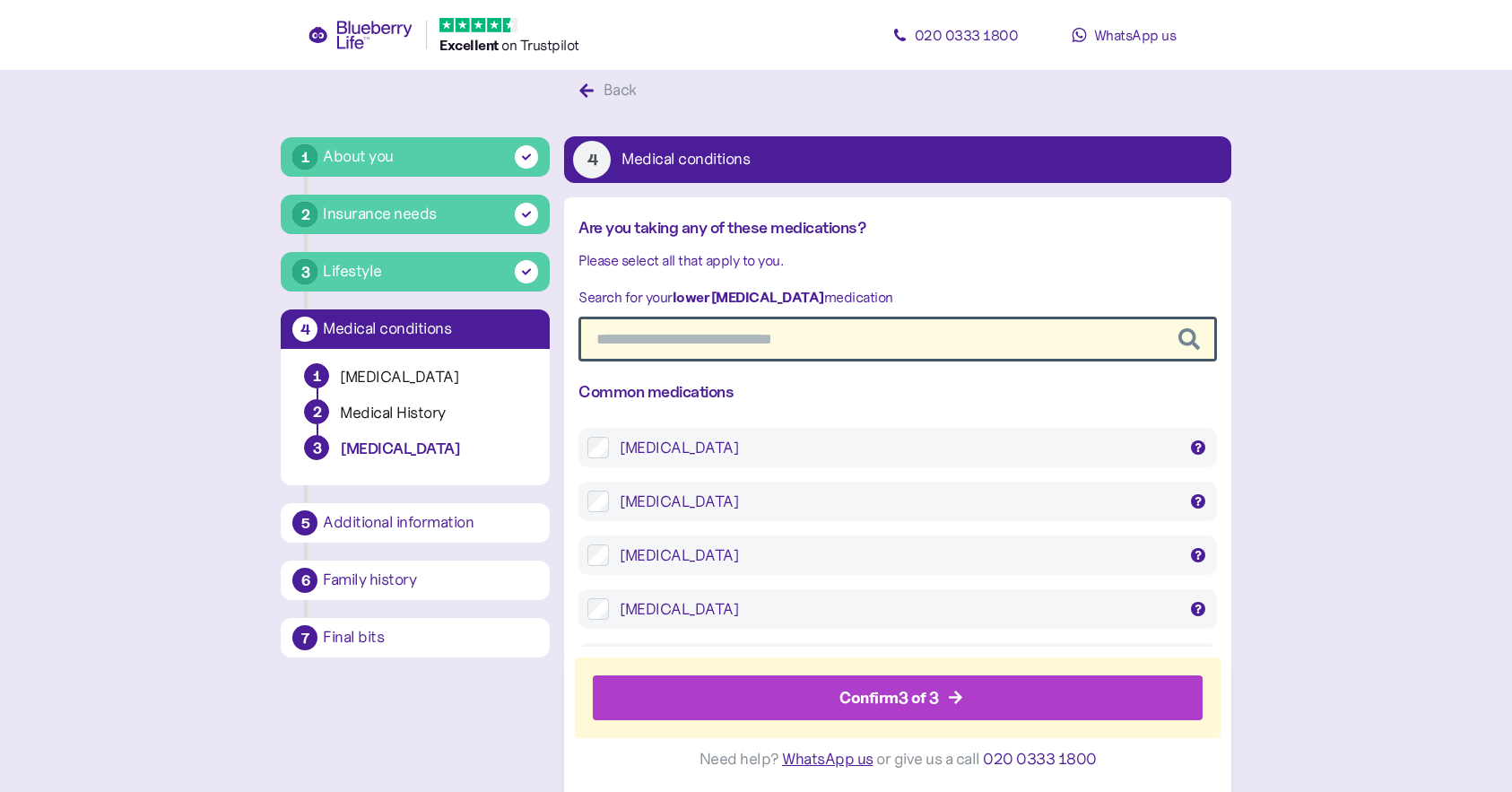
click at [885, 703] on div "Confirm 3 of 3" at bounding box center [890, 698] width 99 height 24
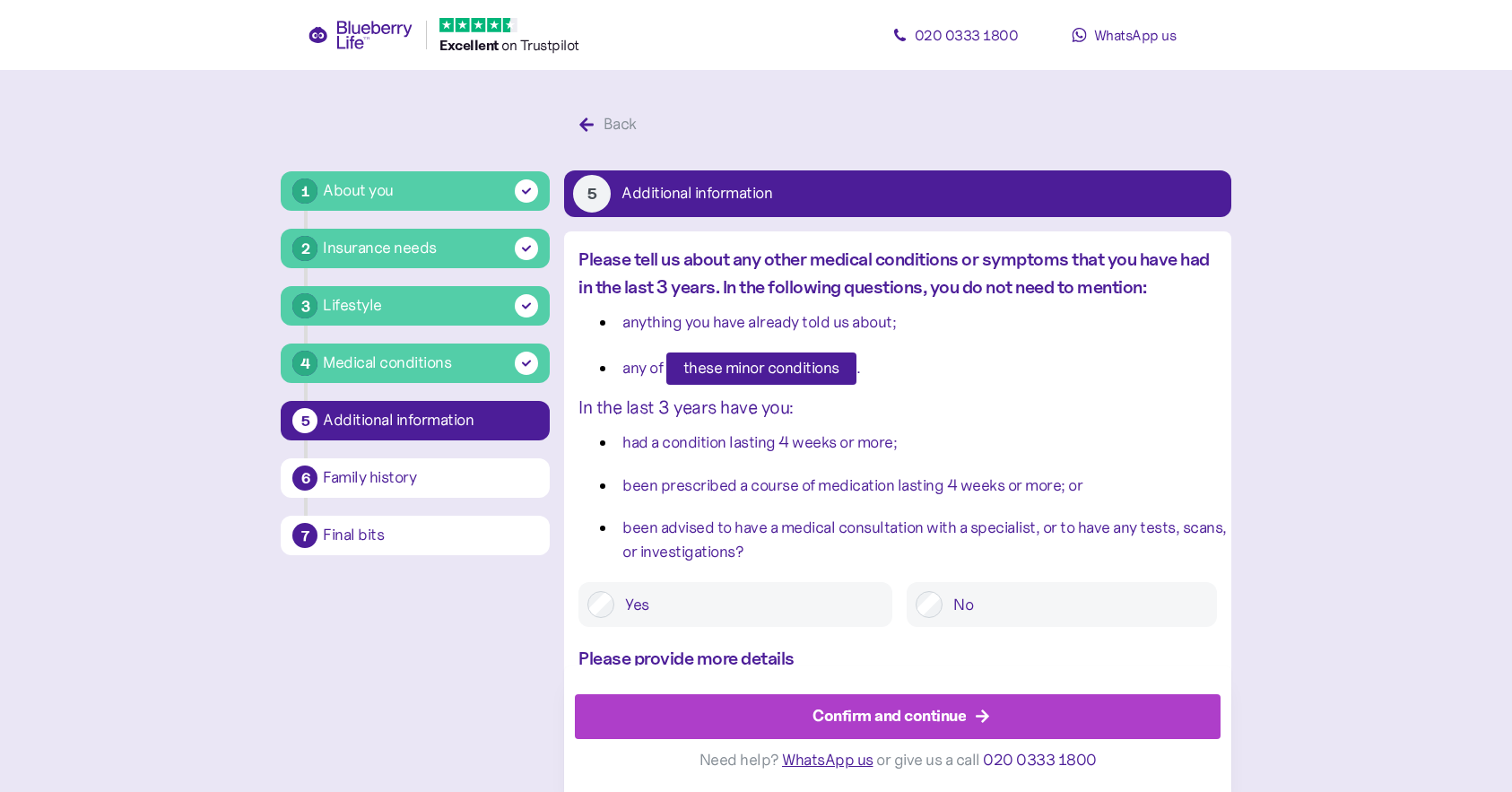
click at [885, 703] on span "Confirm and continue" at bounding box center [889, 717] width 153 height 43
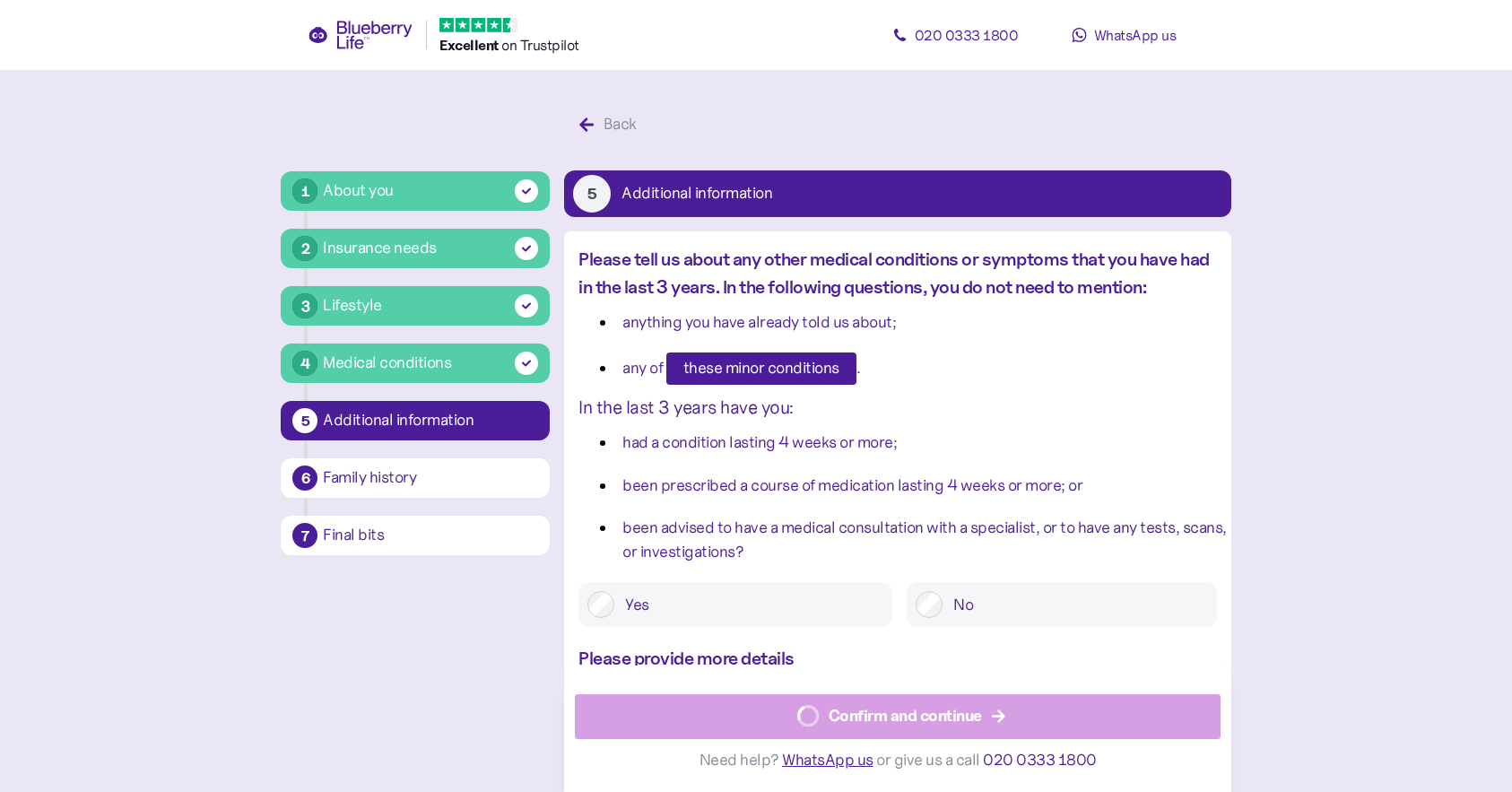
scroll to position [34, 0]
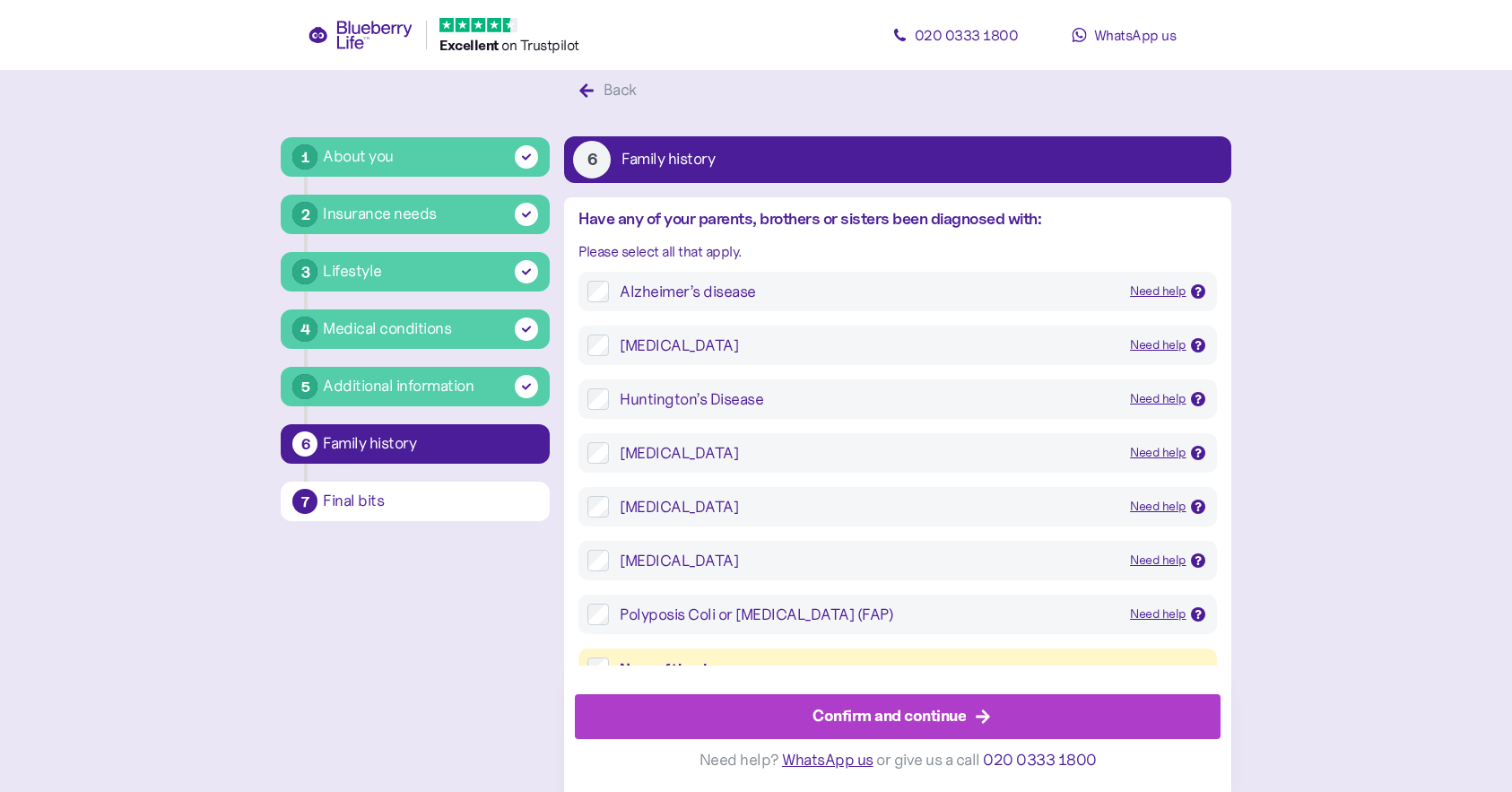
click at [885, 703] on span "Confirm and continue" at bounding box center [889, 717] width 153 height 43
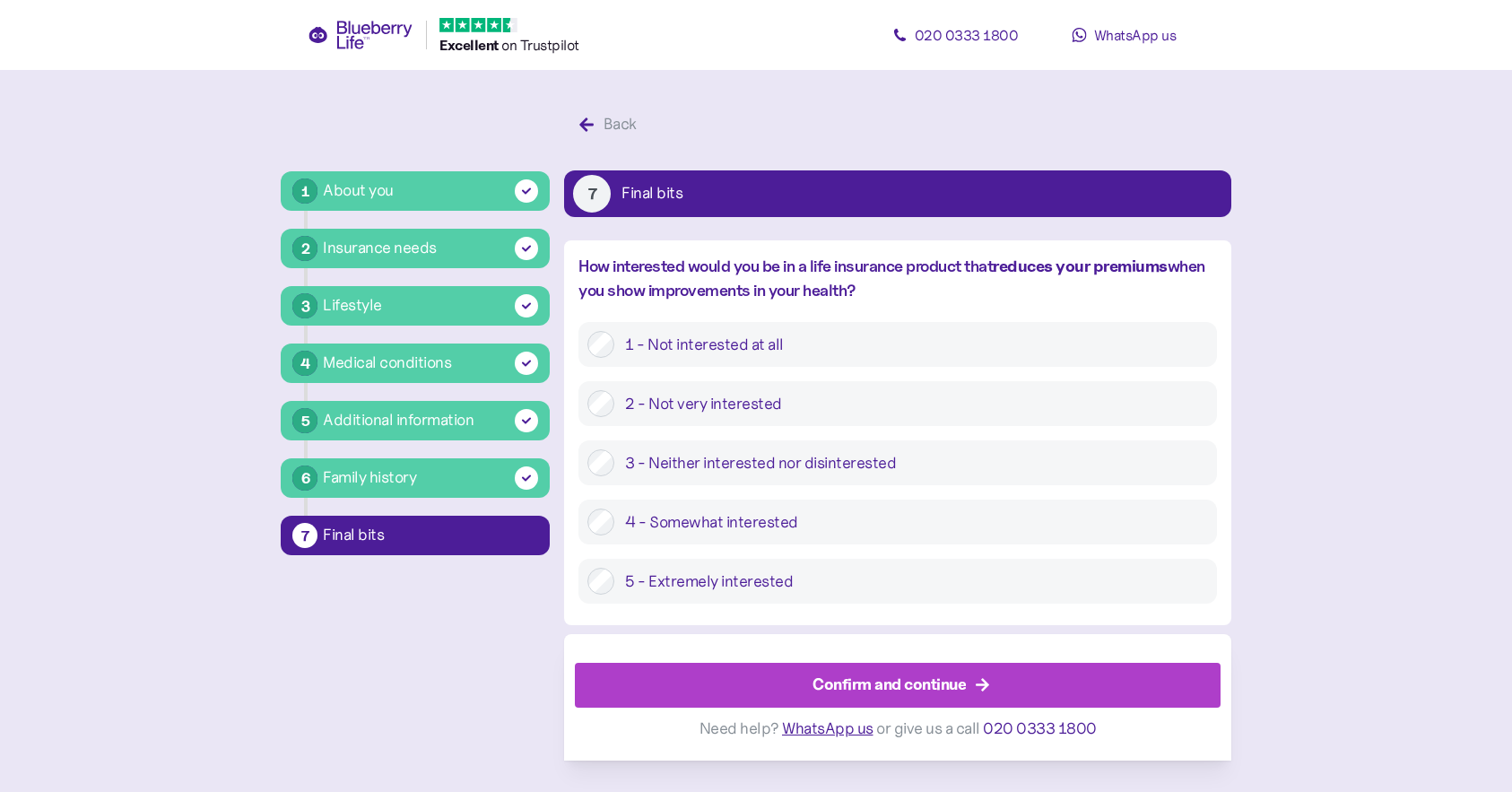
click at [885, 703] on span "Confirm and continue" at bounding box center [889, 685] width 153 height 43
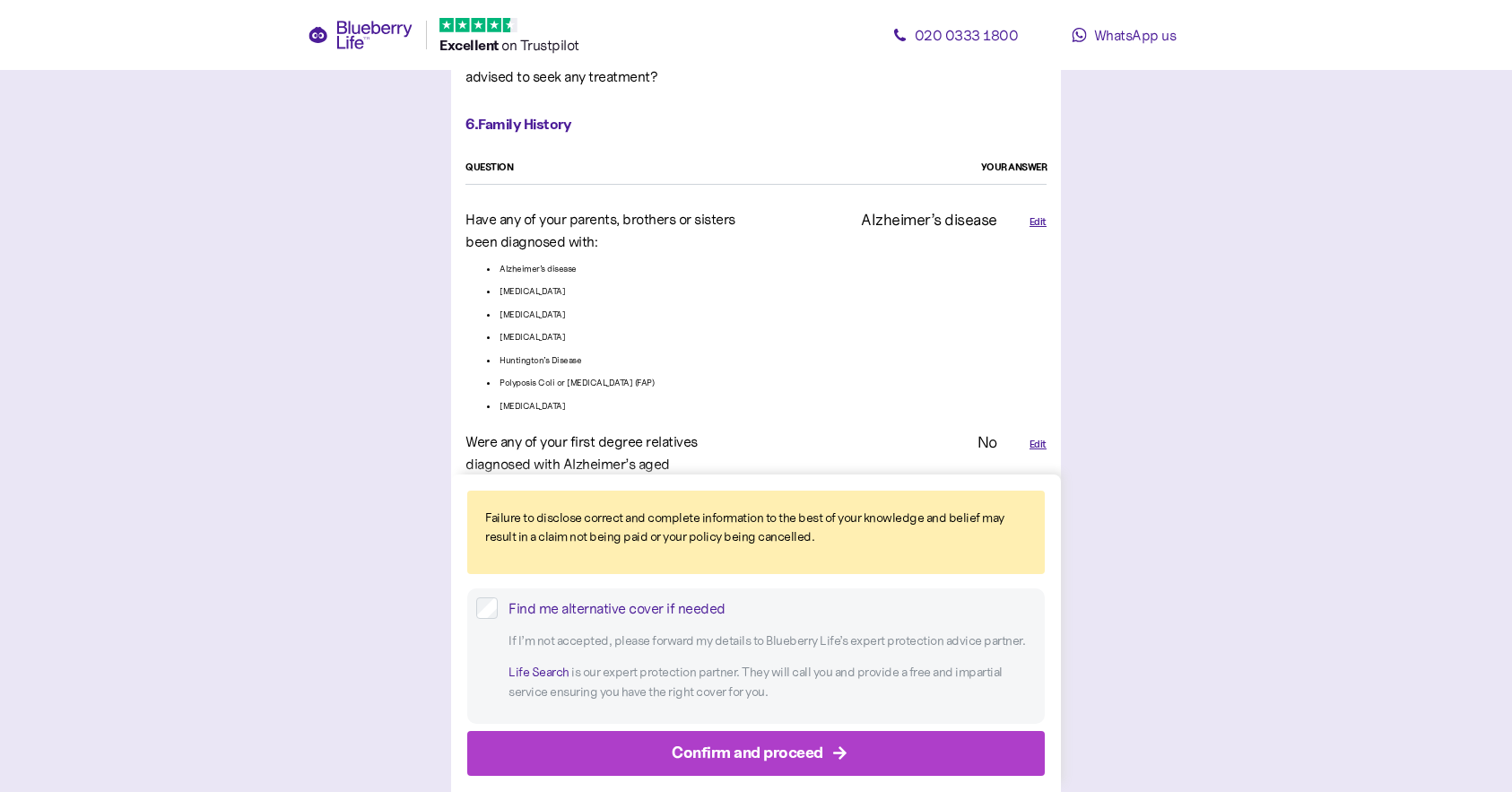
scroll to position [4491, 0]
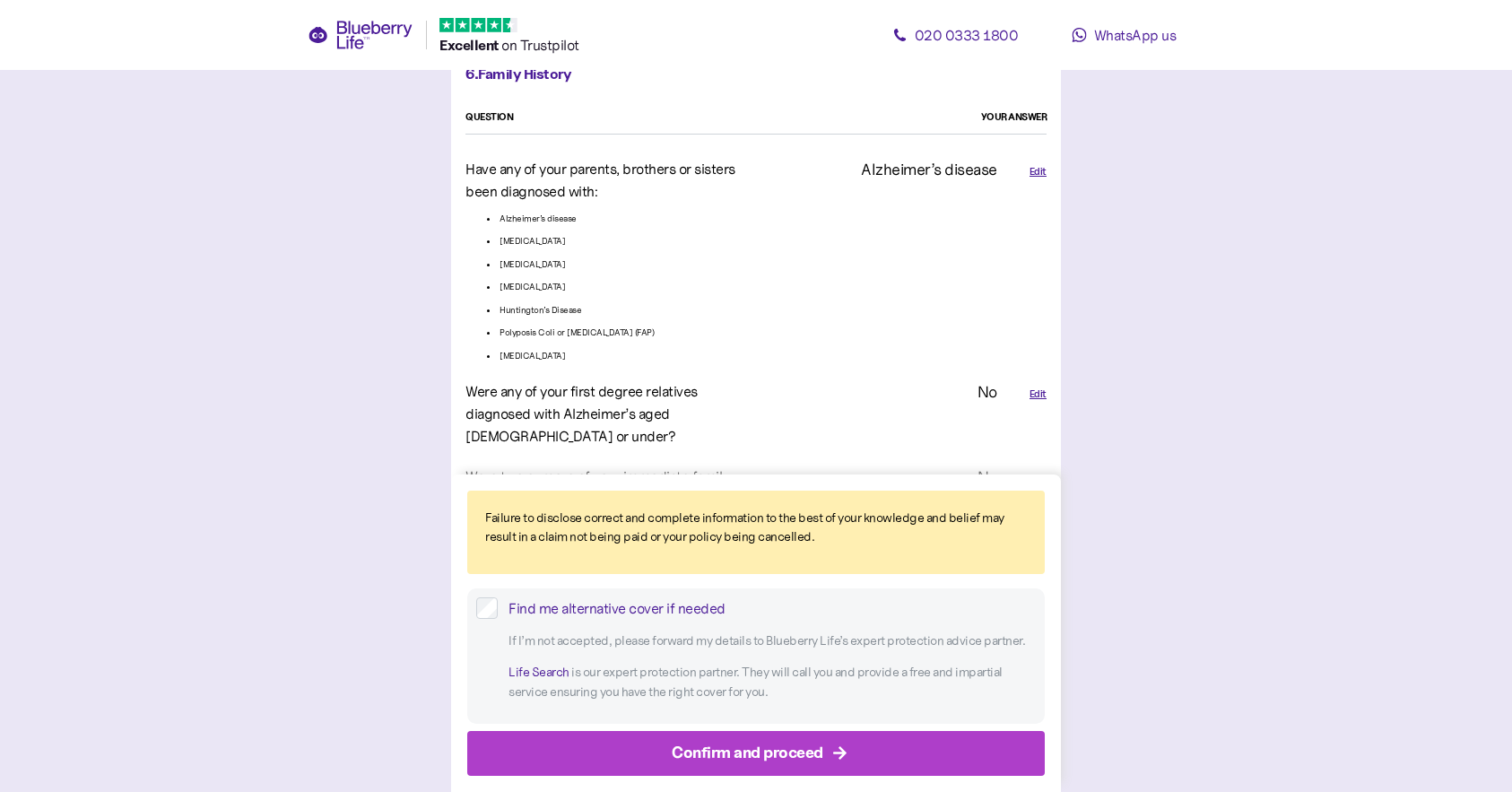
click at [720, 745] on div "Confirm and proceed" at bounding box center [748, 753] width 152 height 24
